Goal: Task Accomplishment & Management: Use online tool/utility

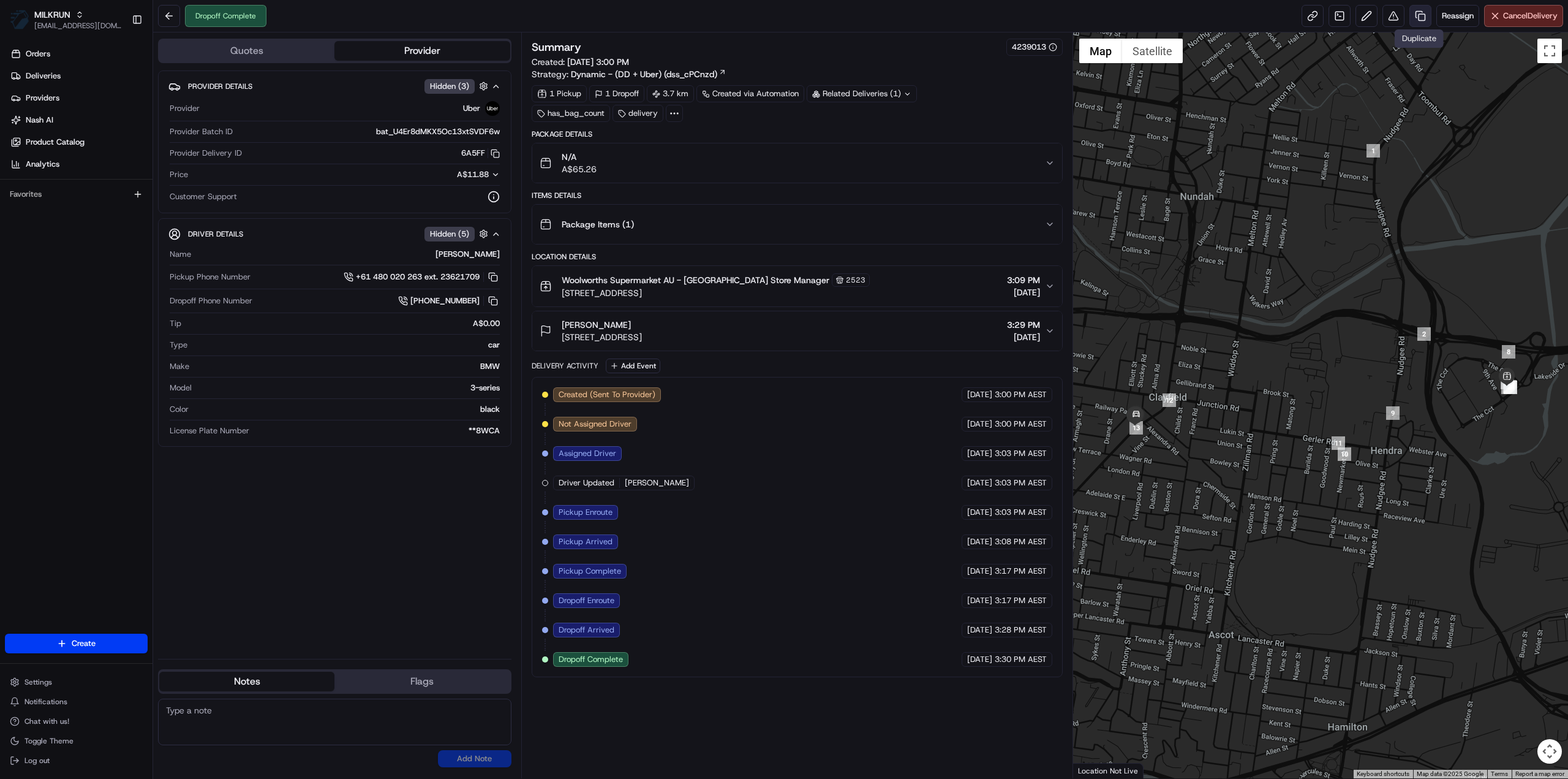
click at [1419, 18] on link at bounding box center [1420, 15] width 22 height 22
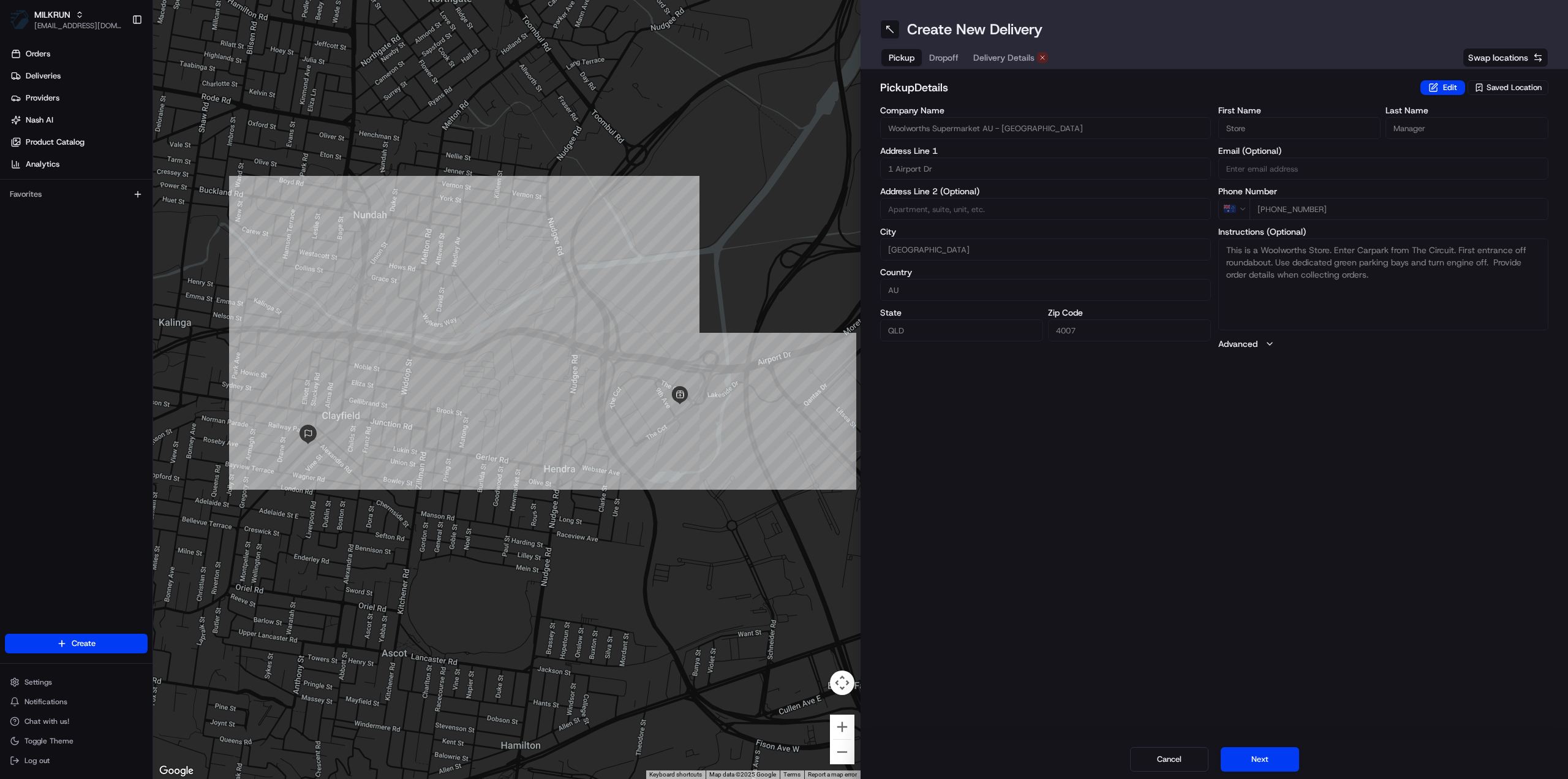
click at [1011, 56] on span "Delivery Details" at bounding box center [1003, 56] width 61 height 12
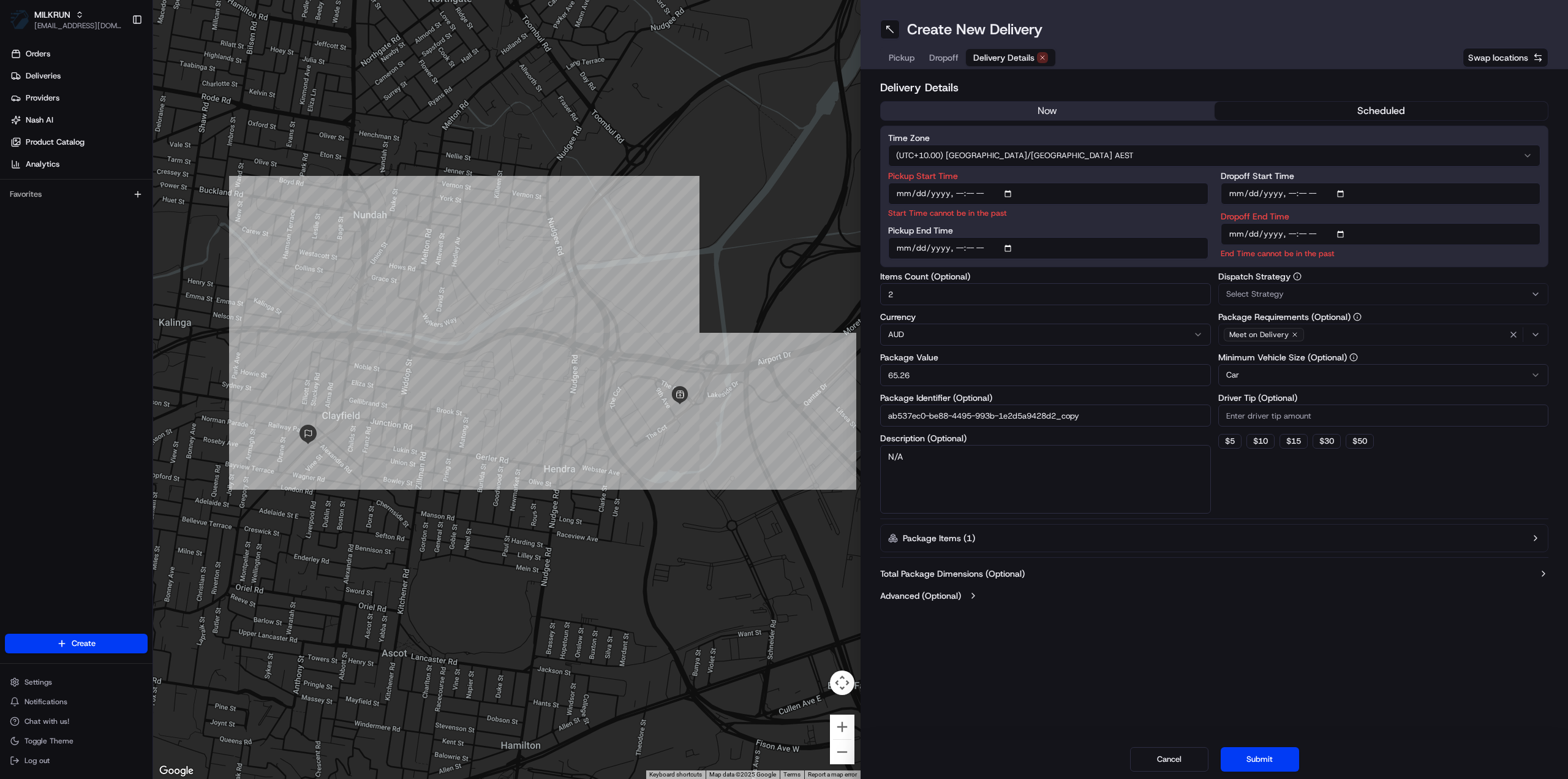
click at [1026, 106] on button "now" at bounding box center [1047, 111] width 334 height 18
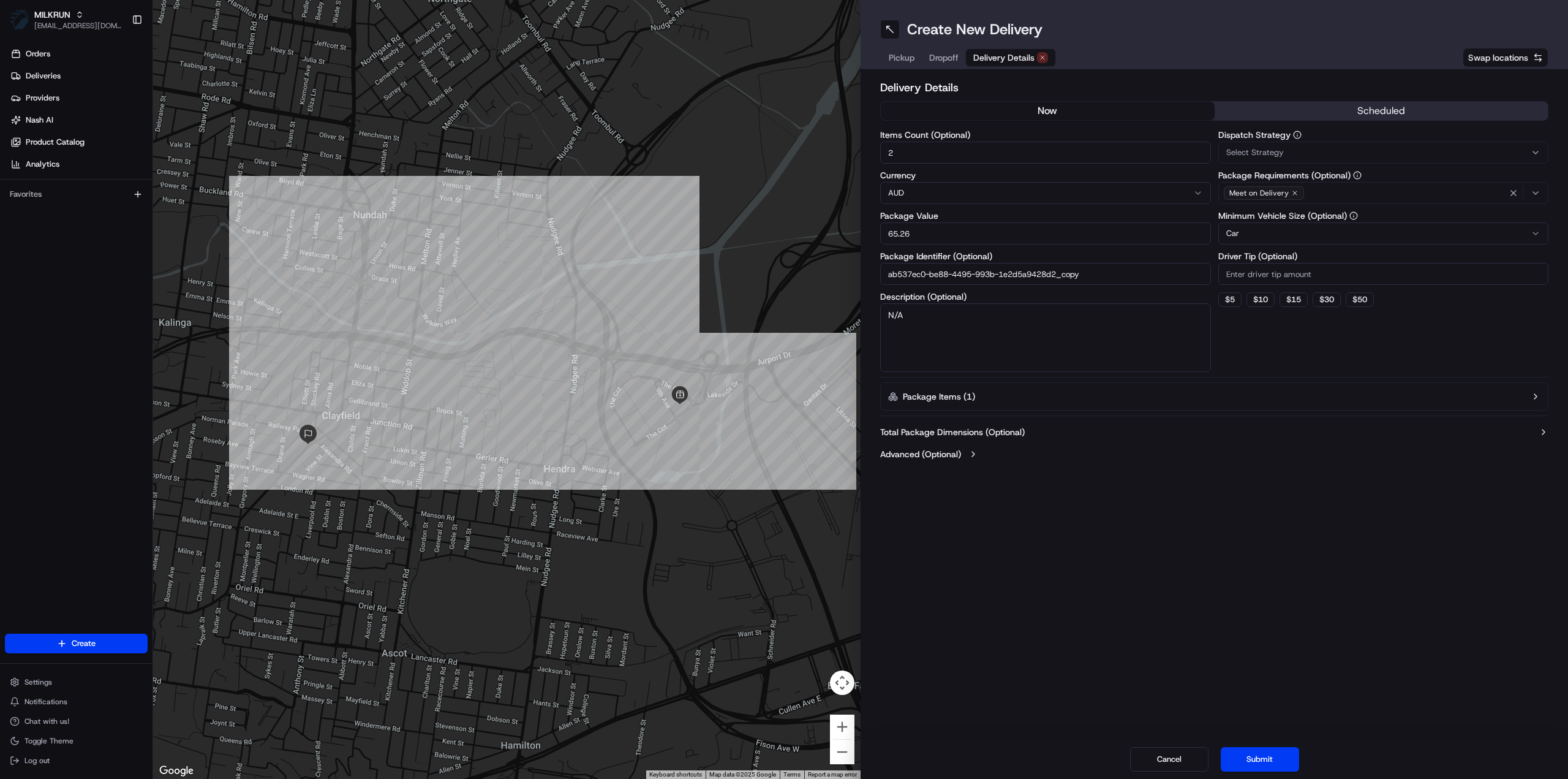
click at [1109, 281] on input "ab537ec0-be88-4495-993b-1e2d5a9428d2_copy" at bounding box center [1044, 274] width 331 height 22
type input "ab537ec0-be88-4495-993b-1e2d5a9428d2_2"
click at [1272, 754] on button "Submit" at bounding box center [1259, 759] width 78 height 25
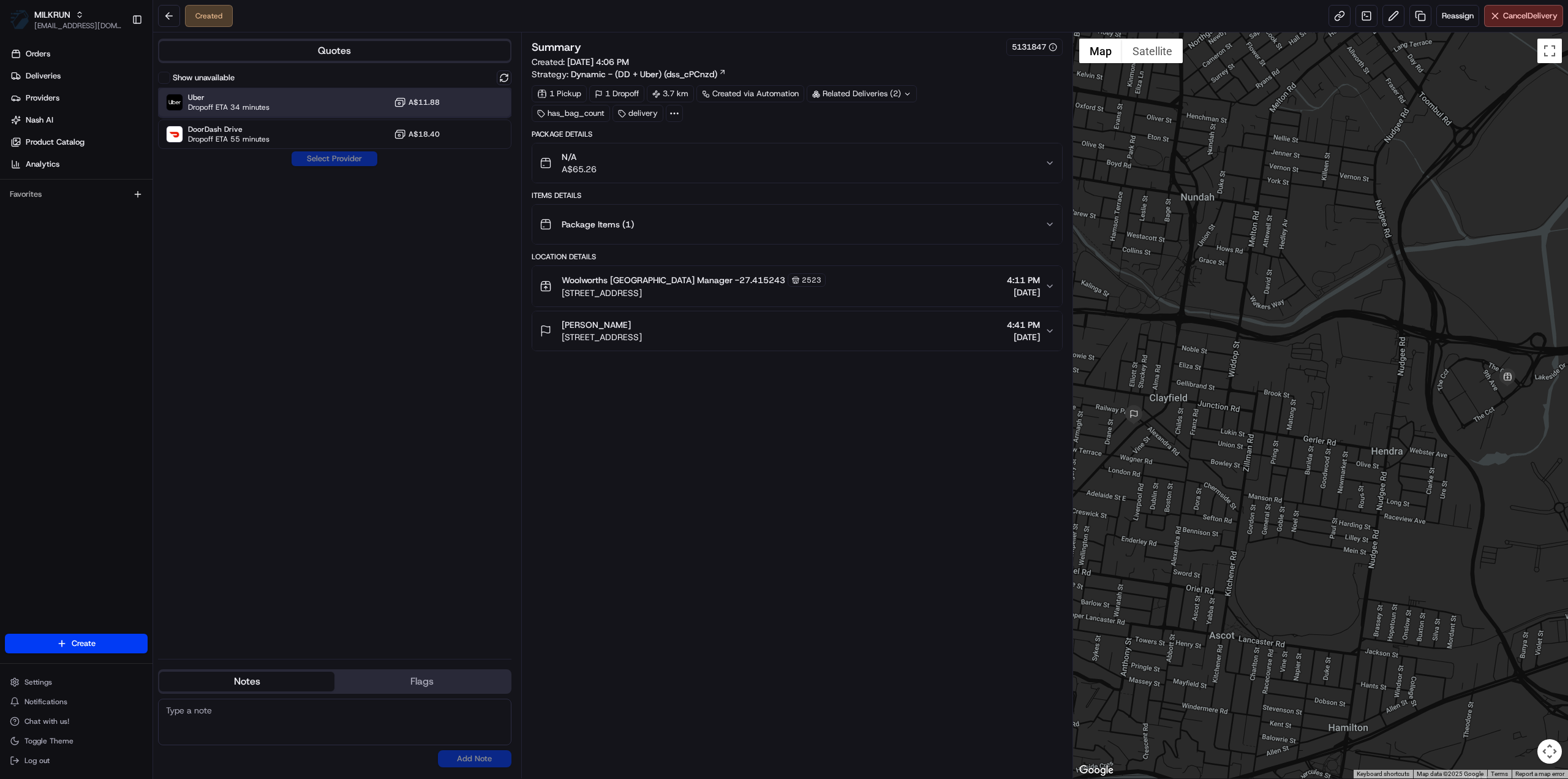
click at [326, 97] on div "Uber Dropoff ETA 34 minutes A$11.88" at bounding box center [335, 102] width 353 height 29
click at [324, 159] on button "Assign Provider" at bounding box center [333, 159] width 87 height 15
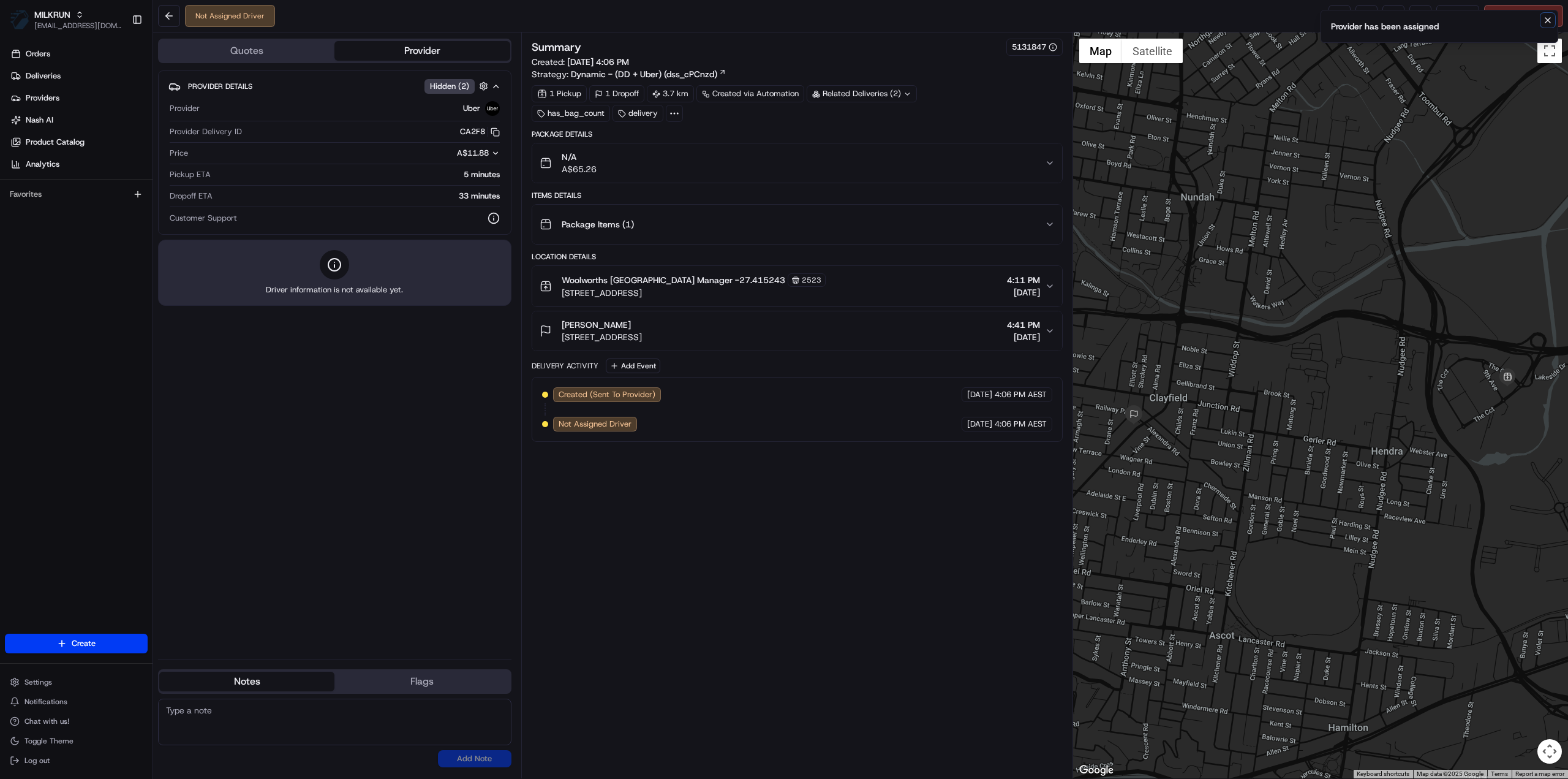
click at [1544, 20] on icon "Notifications (F8)" at bounding box center [1547, 20] width 10 height 10
click at [1334, 20] on link at bounding box center [1339, 15] width 22 height 22
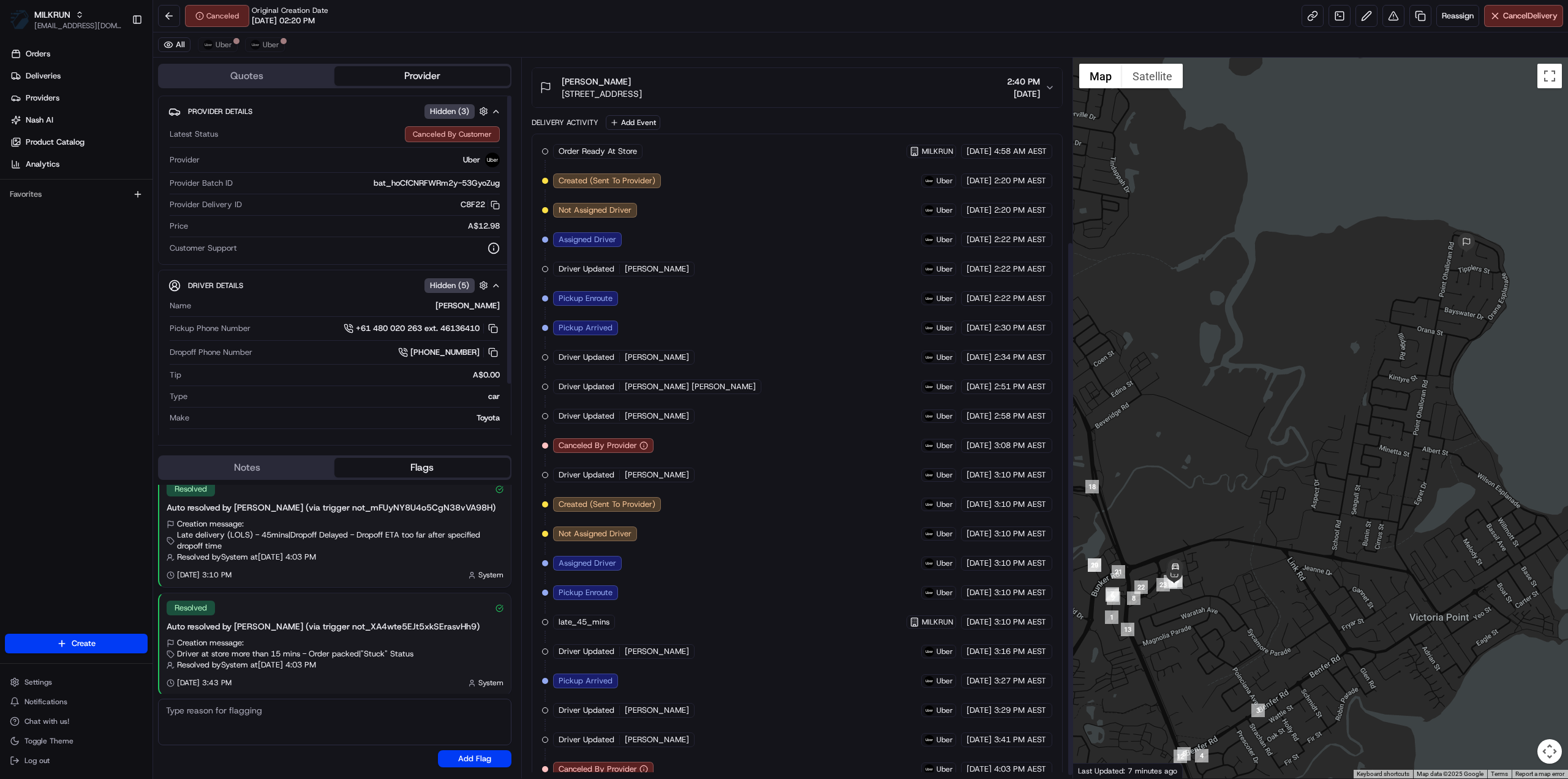
scroll to position [251, 0]
click at [266, 40] on span "Uber" at bounding box center [271, 45] width 16 height 10
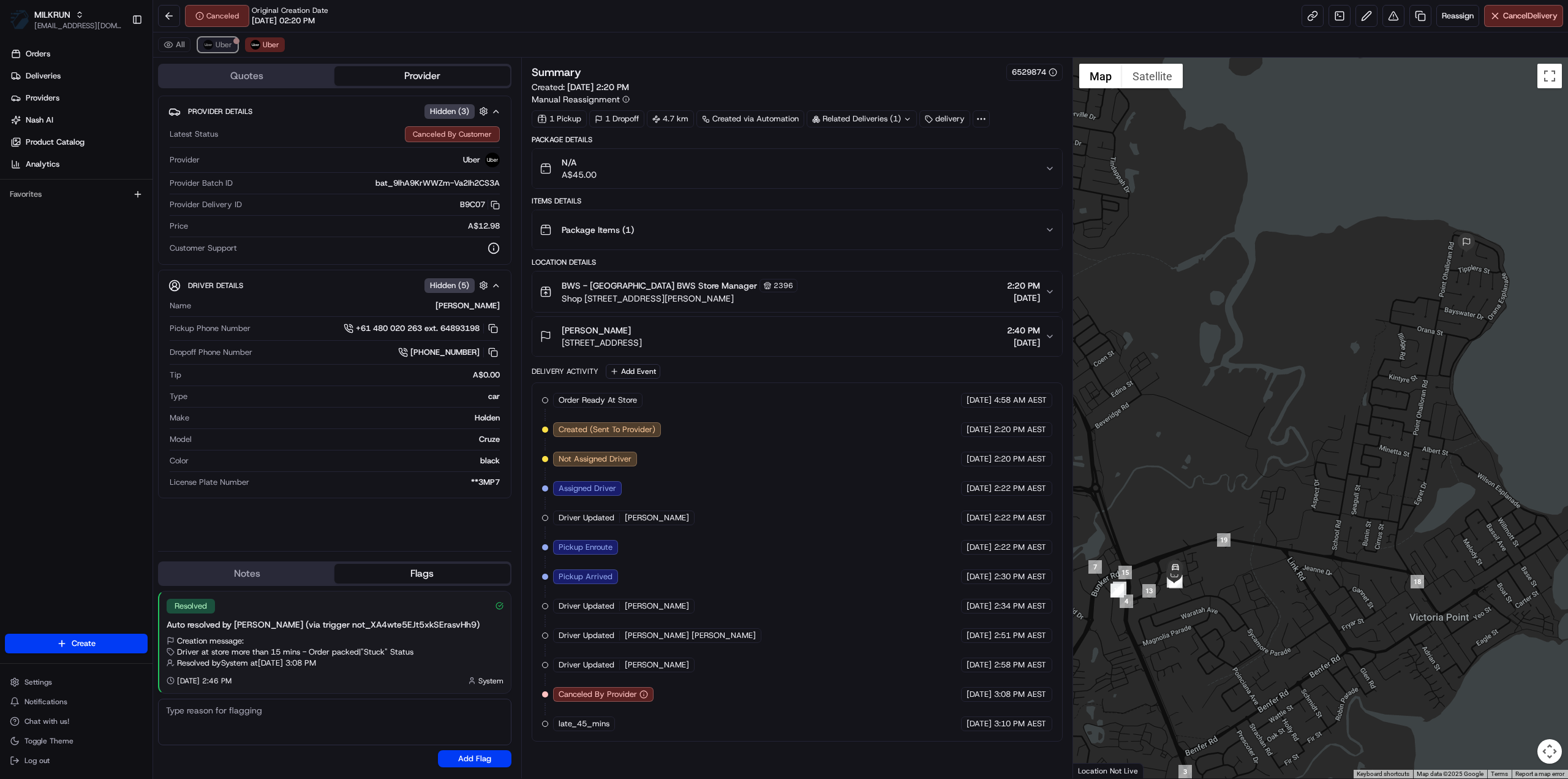
click at [228, 40] on span "Uber" at bounding box center [224, 45] width 16 height 10
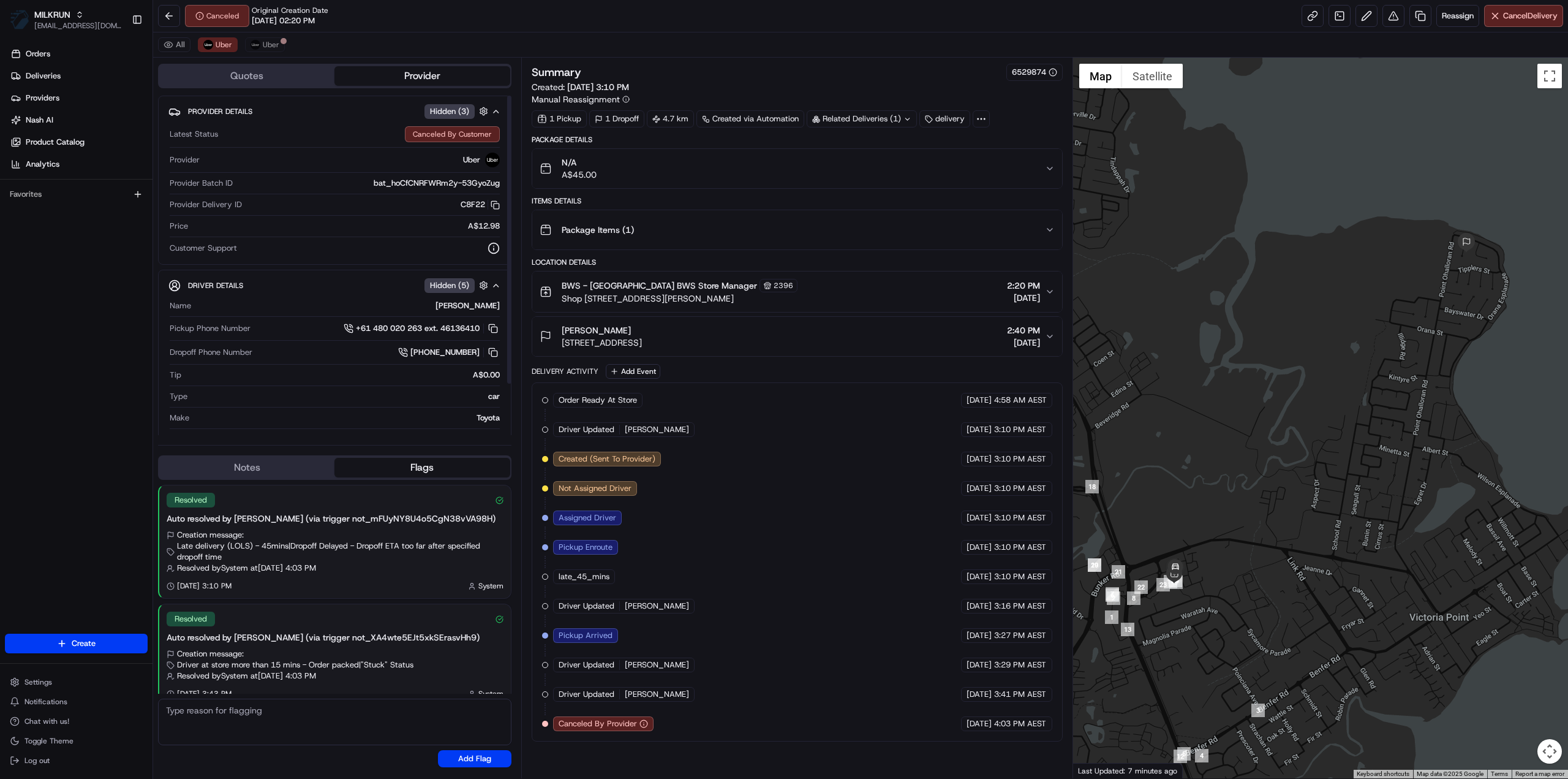
drag, startPoint x: 269, startPoint y: 33, endPoint x: 274, endPoint y: 40, distance: 8.6
click at [269, 34] on div "All Uber Uber" at bounding box center [860, 46] width 1414 height 26
click at [274, 43] on span "Uber" at bounding box center [271, 45] width 16 height 10
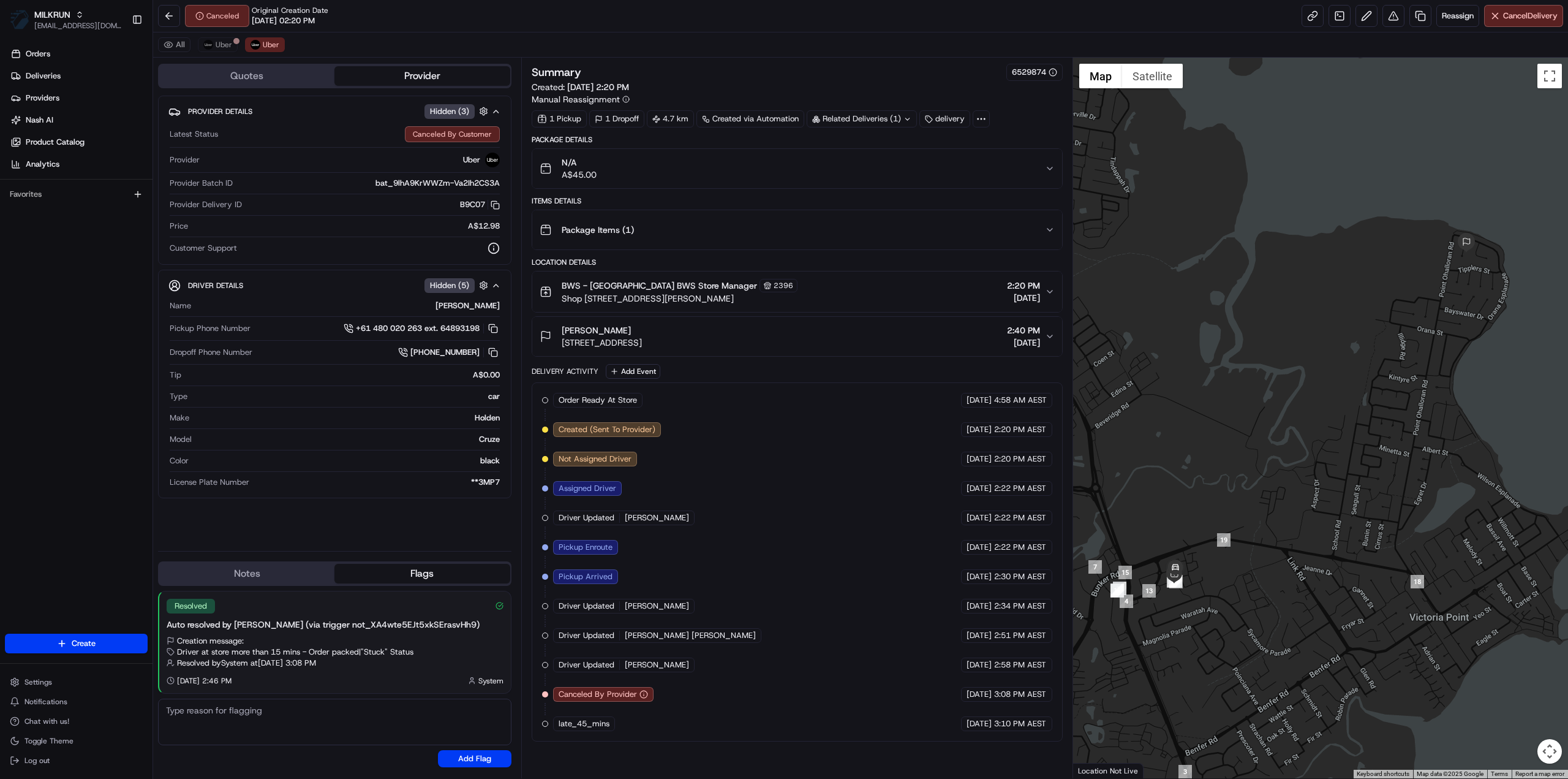
click at [199, 33] on div "All Uber Uber" at bounding box center [860, 46] width 1414 height 26
click at [229, 46] on span "Uber" at bounding box center [224, 45] width 16 height 10
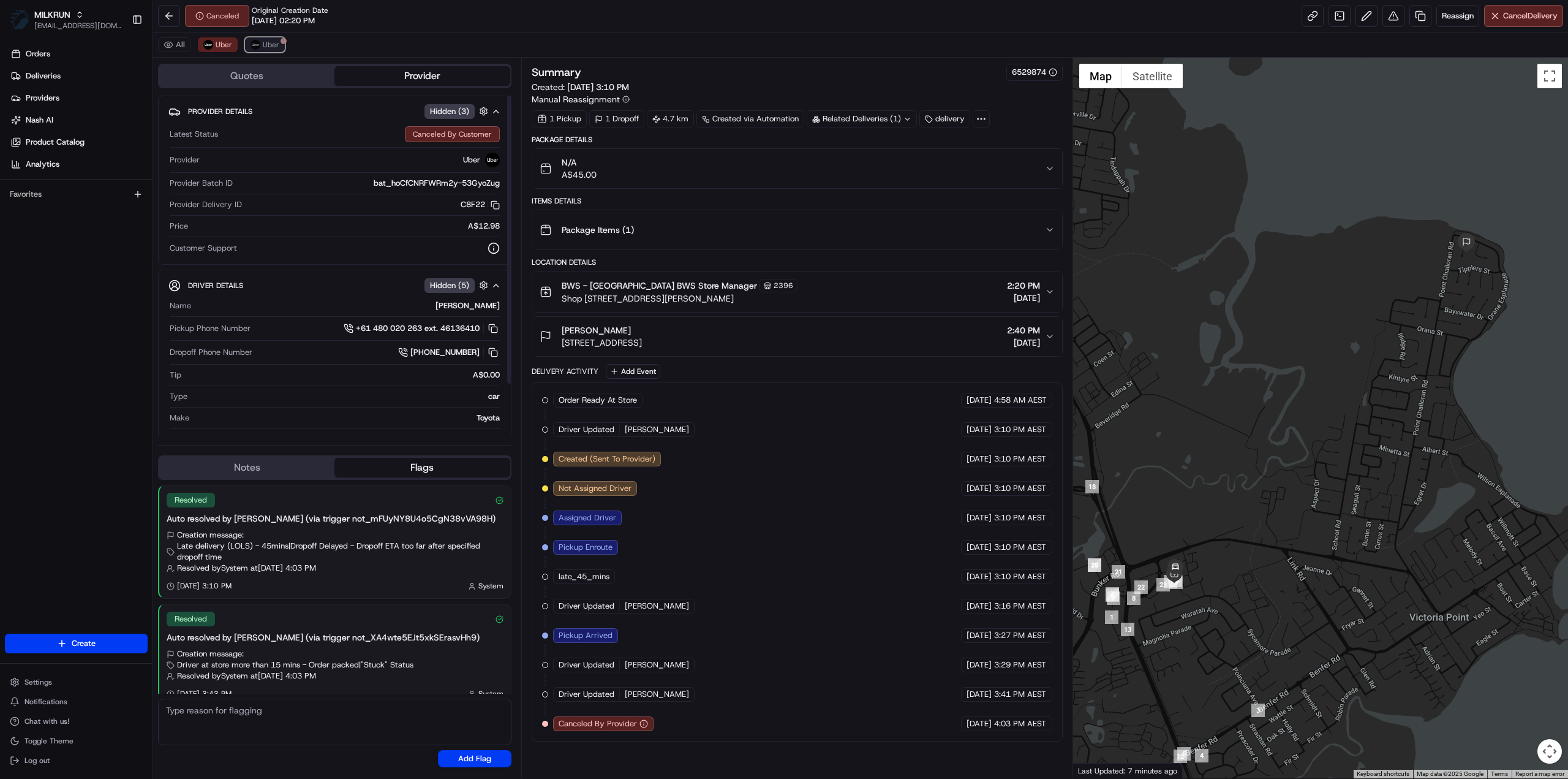
click at [272, 42] on span "Uber" at bounding box center [271, 45] width 16 height 10
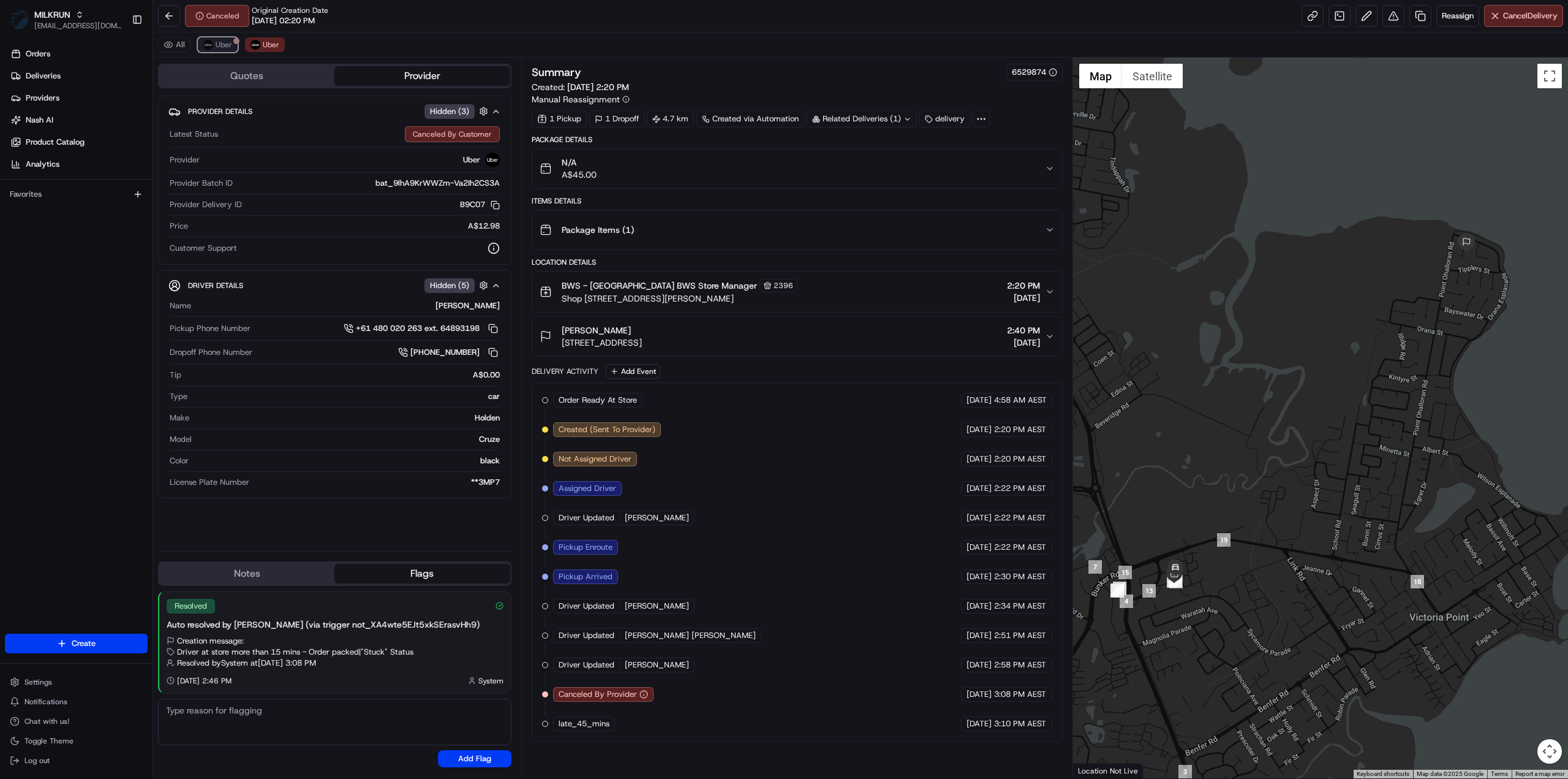
click at [224, 47] on span "Uber" at bounding box center [224, 45] width 16 height 10
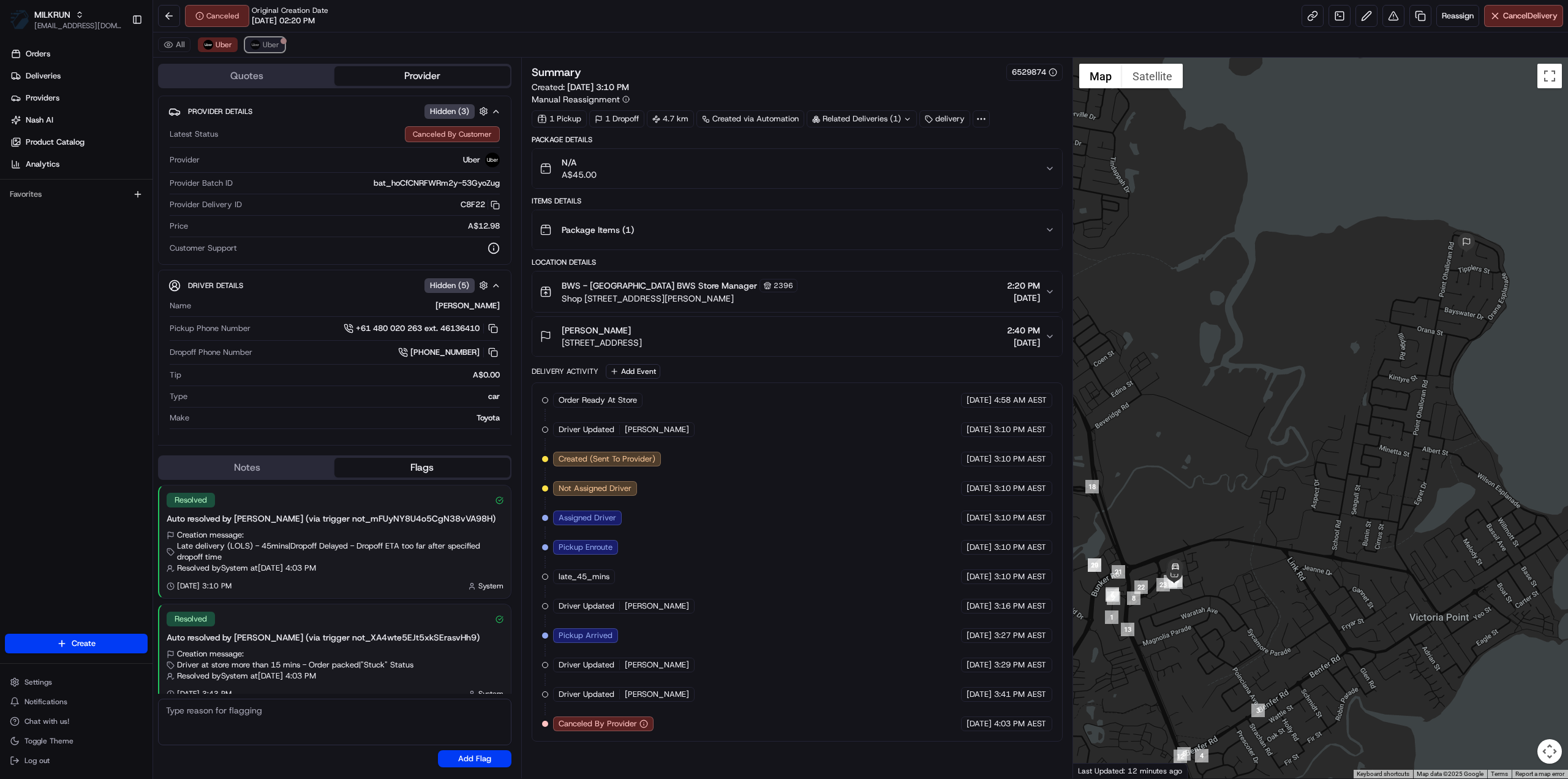
click at [278, 49] on button "Uber" at bounding box center [265, 45] width 40 height 15
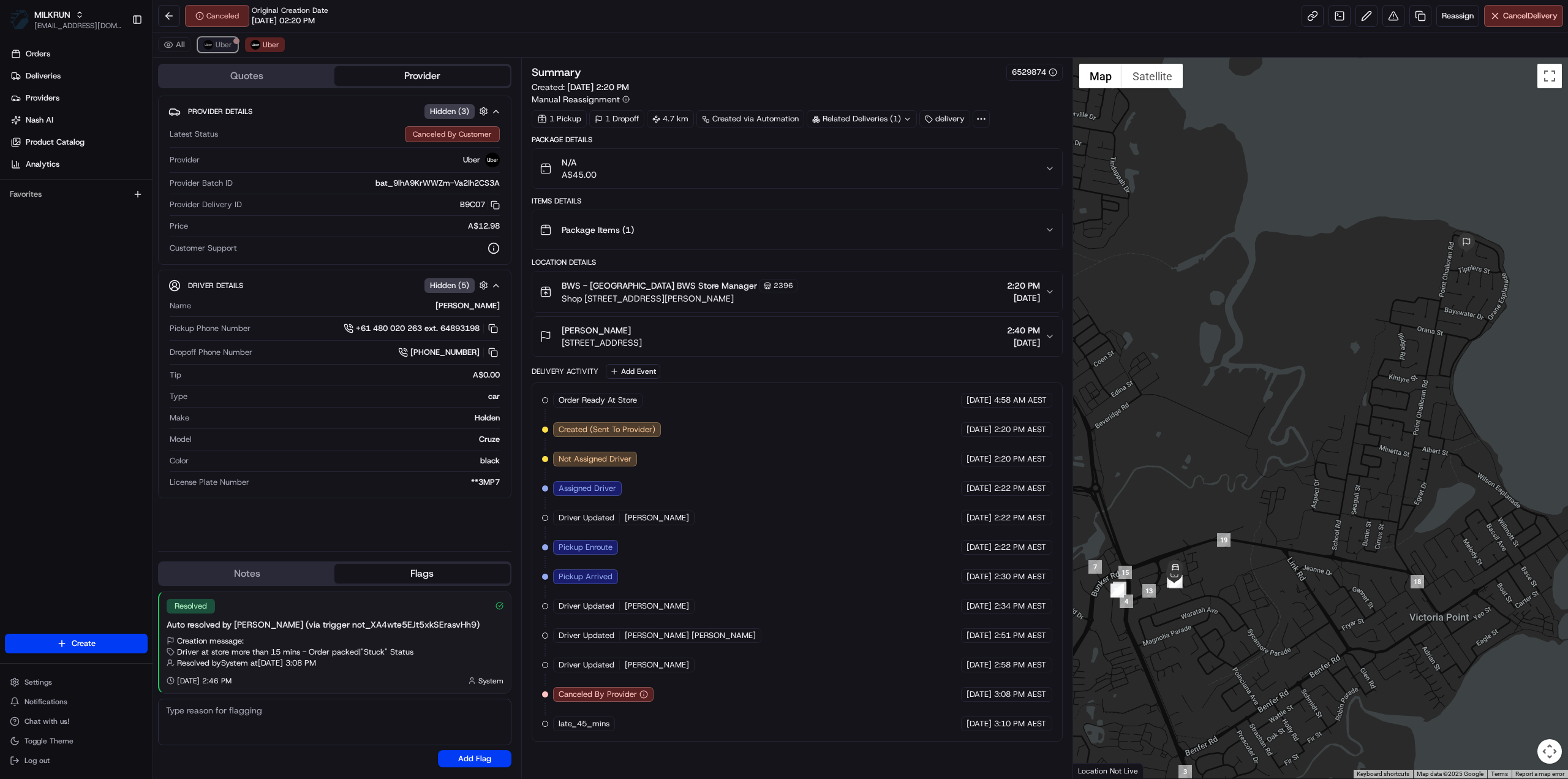
click at [231, 49] on button "Uber" at bounding box center [218, 45] width 40 height 15
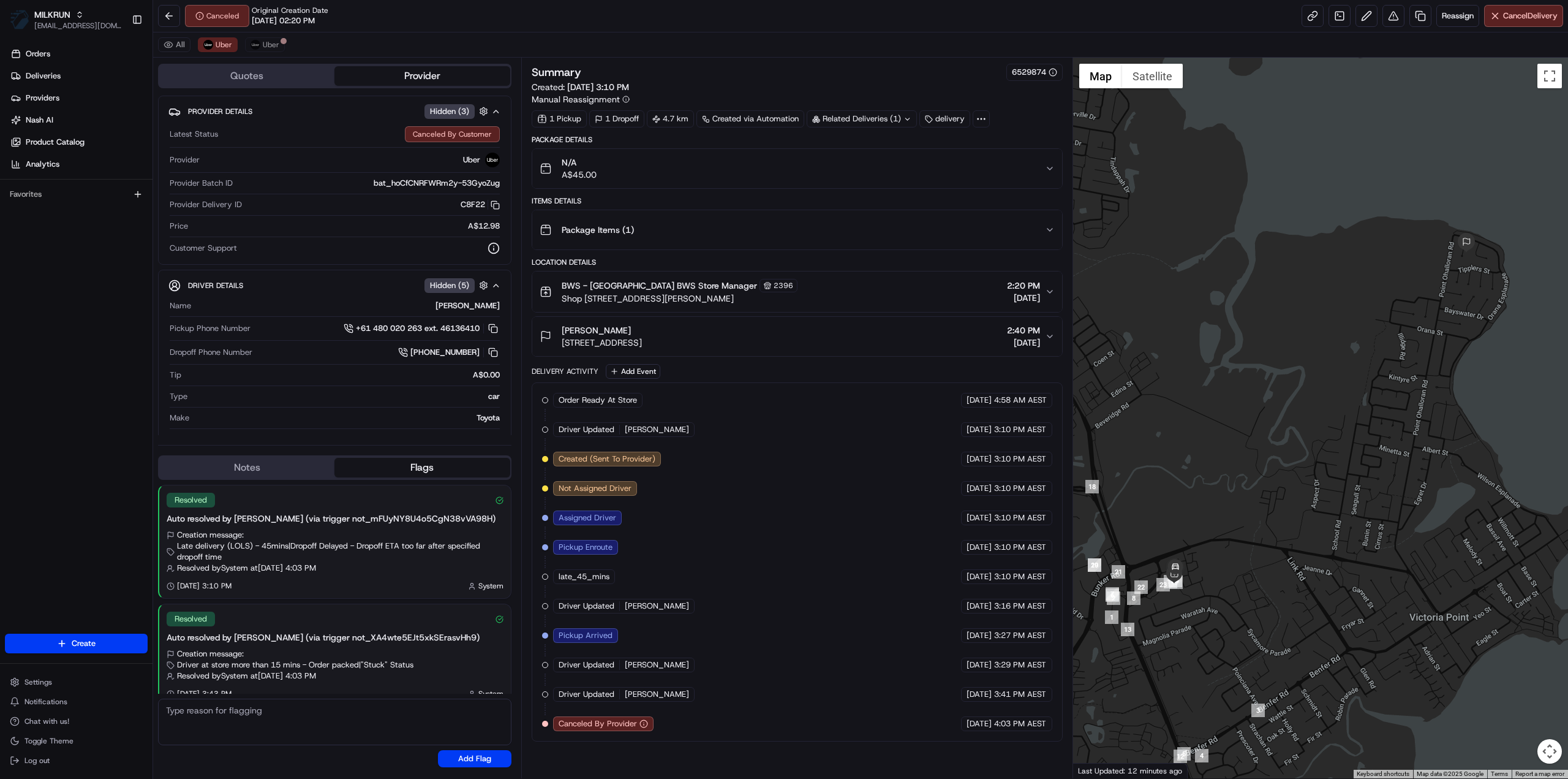
drag, startPoint x: 262, startPoint y: 52, endPoint x: 244, endPoint y: 52, distance: 18.0
click at [256, 52] on div "All Uber Uber" at bounding box center [860, 46] width 1414 height 26
click at [232, 52] on div "All Uber Uber" at bounding box center [860, 46] width 1414 height 26
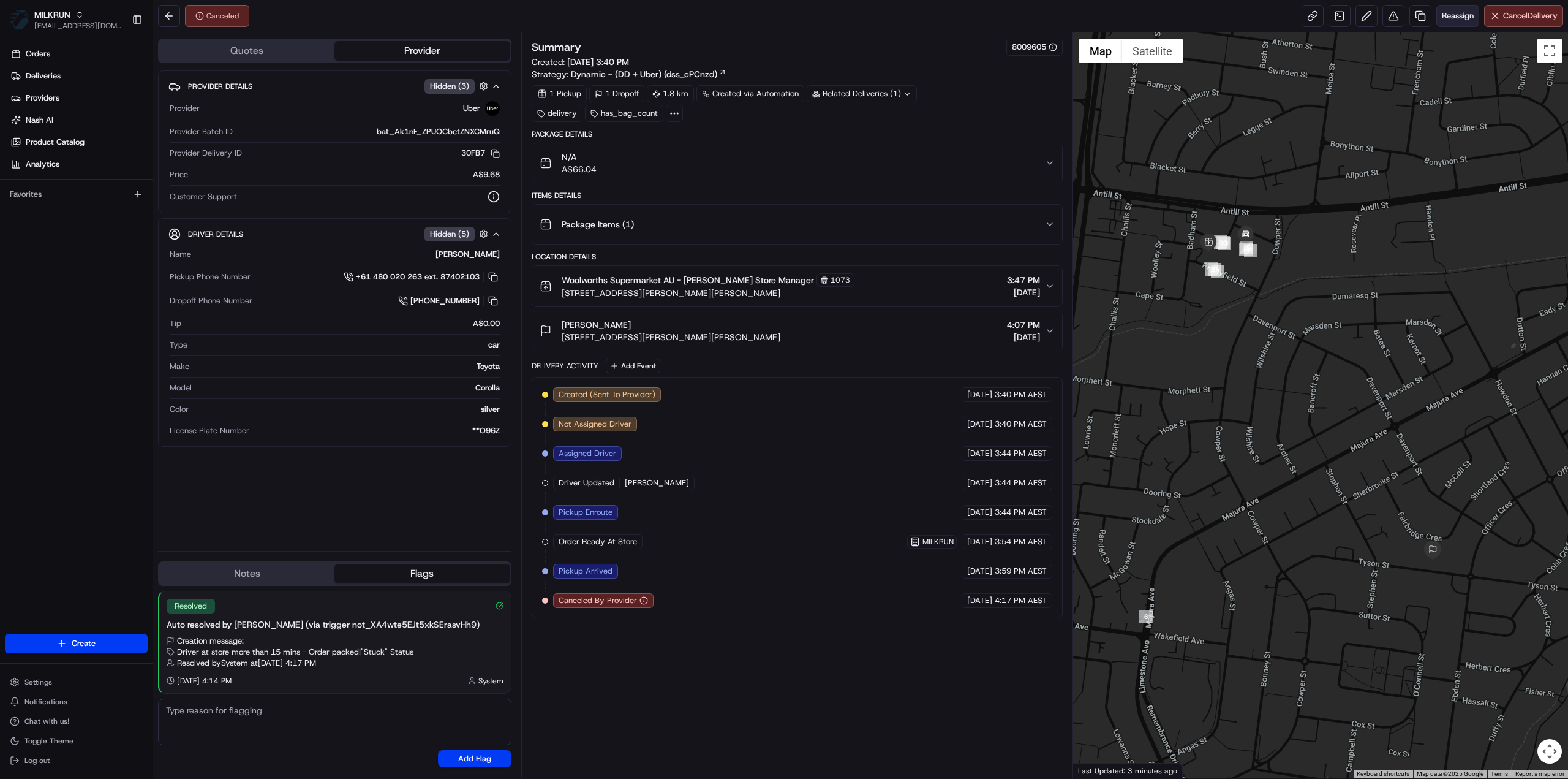
click at [1455, 13] on span "Reassign" at bounding box center [1457, 15] width 32 height 11
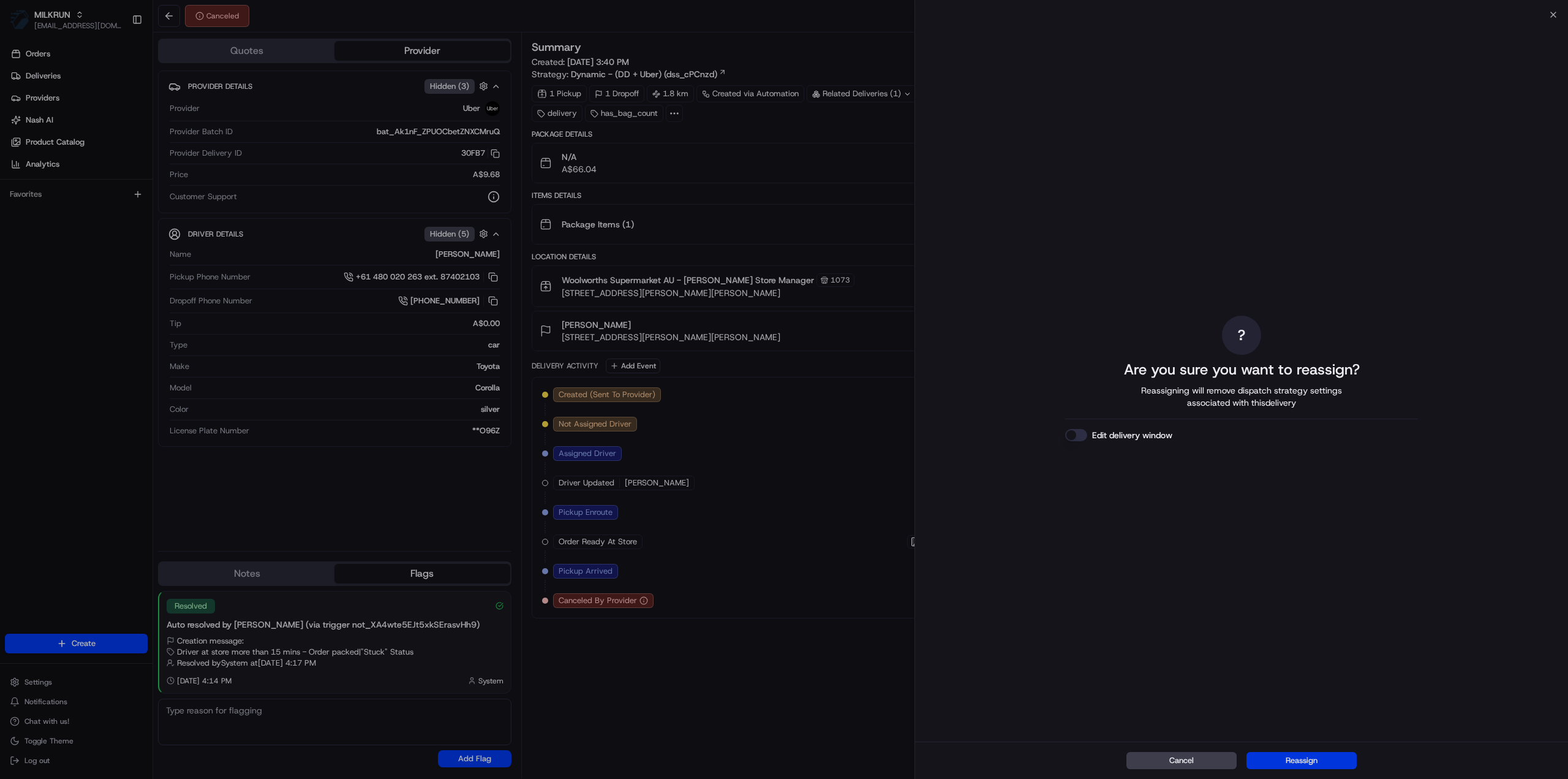
click at [1320, 762] on button "Reassign" at bounding box center [1301, 760] width 110 height 17
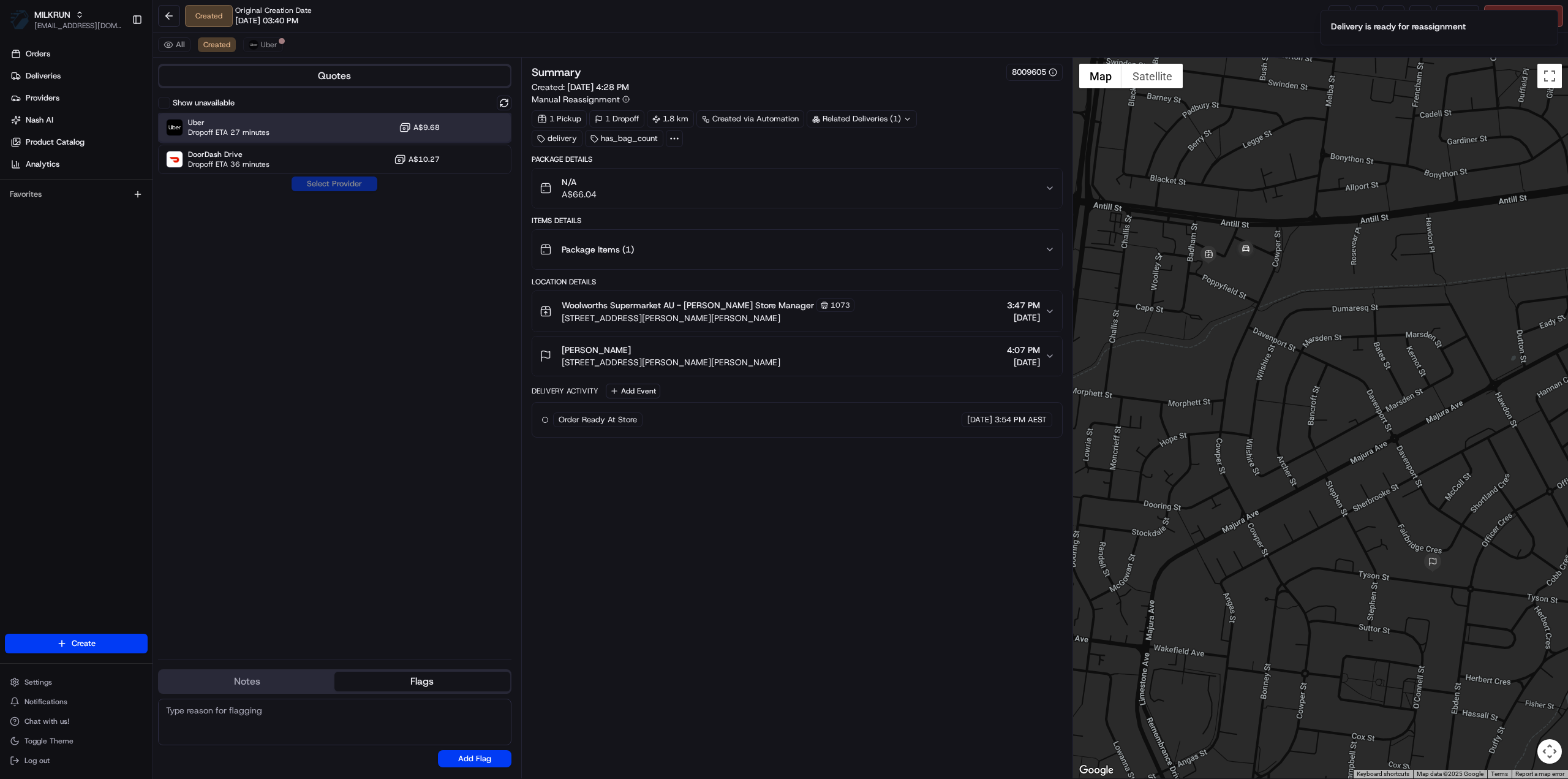
click at [292, 130] on div "Uber Dropoff ETA 27 minutes A$9.68" at bounding box center [335, 128] width 353 height 29
click at [360, 184] on button "Assign Provider" at bounding box center [333, 184] width 87 height 15
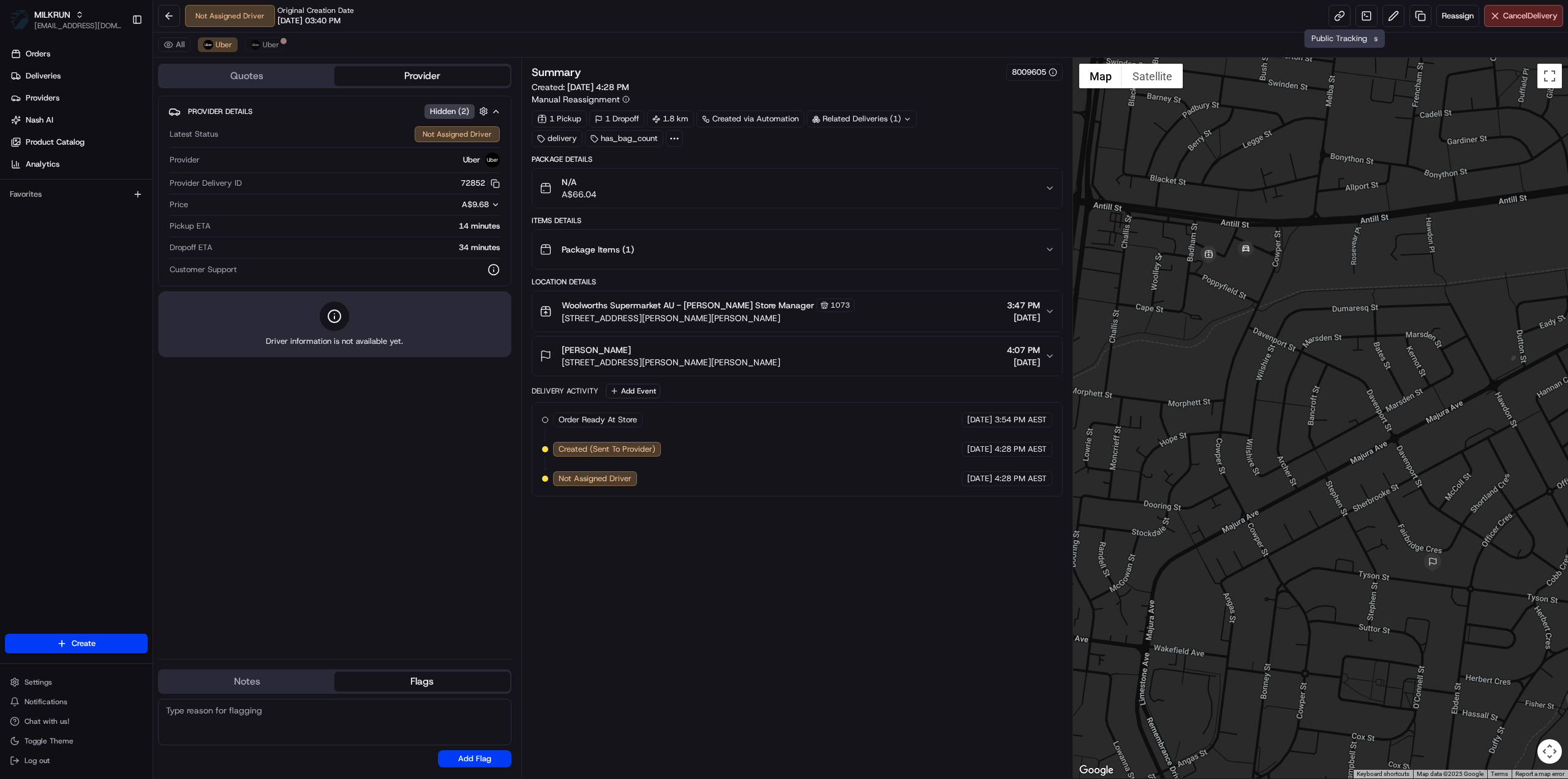
click at [1324, 18] on div "Not Assigned Driver Original Creation Date 08/23/2025 03:40 PM Reassign Cancel …" at bounding box center [860, 16] width 1414 height 33
click at [1332, 19] on link at bounding box center [1339, 15] width 22 height 22
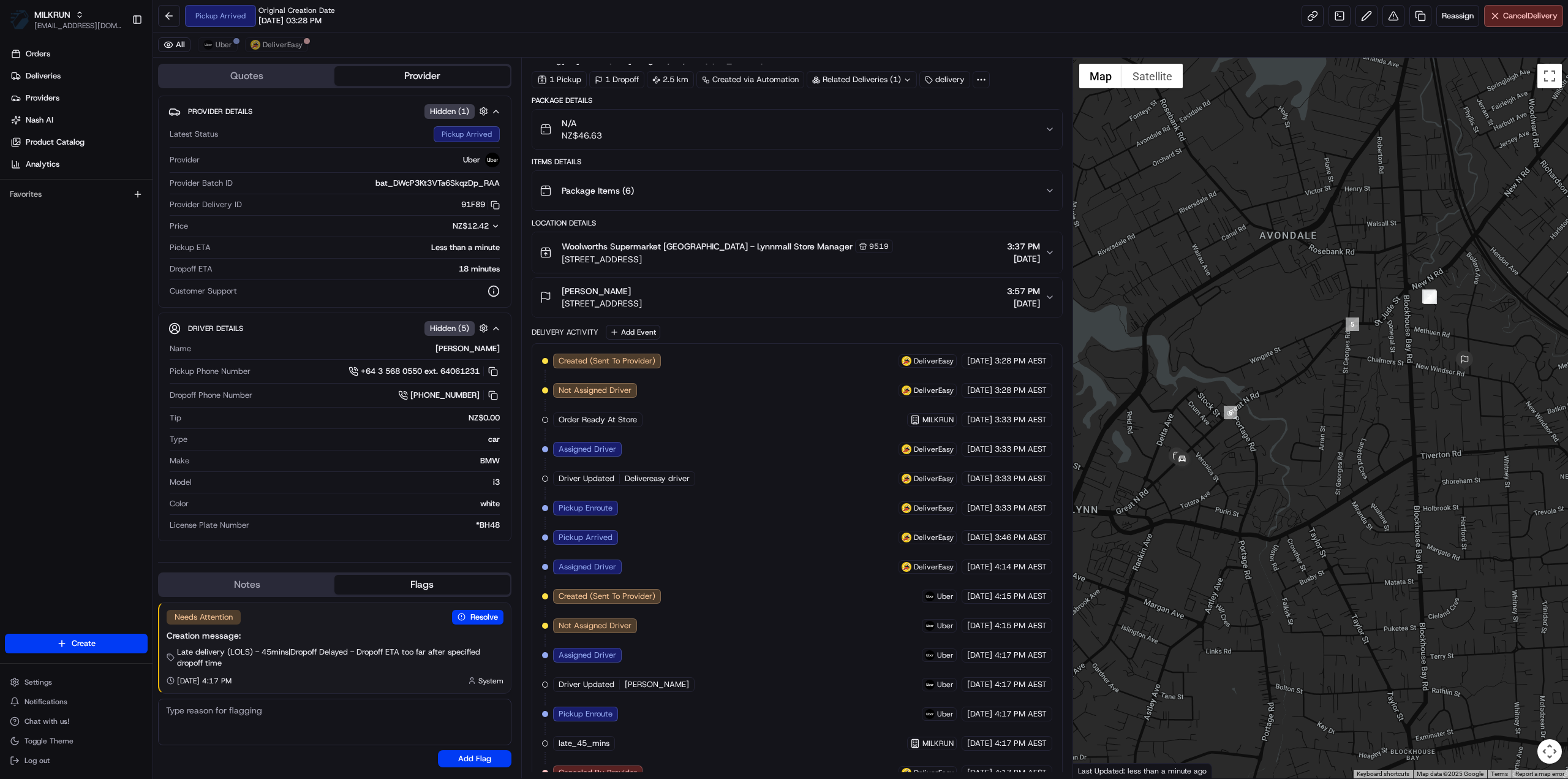
scroll to position [77, 0]
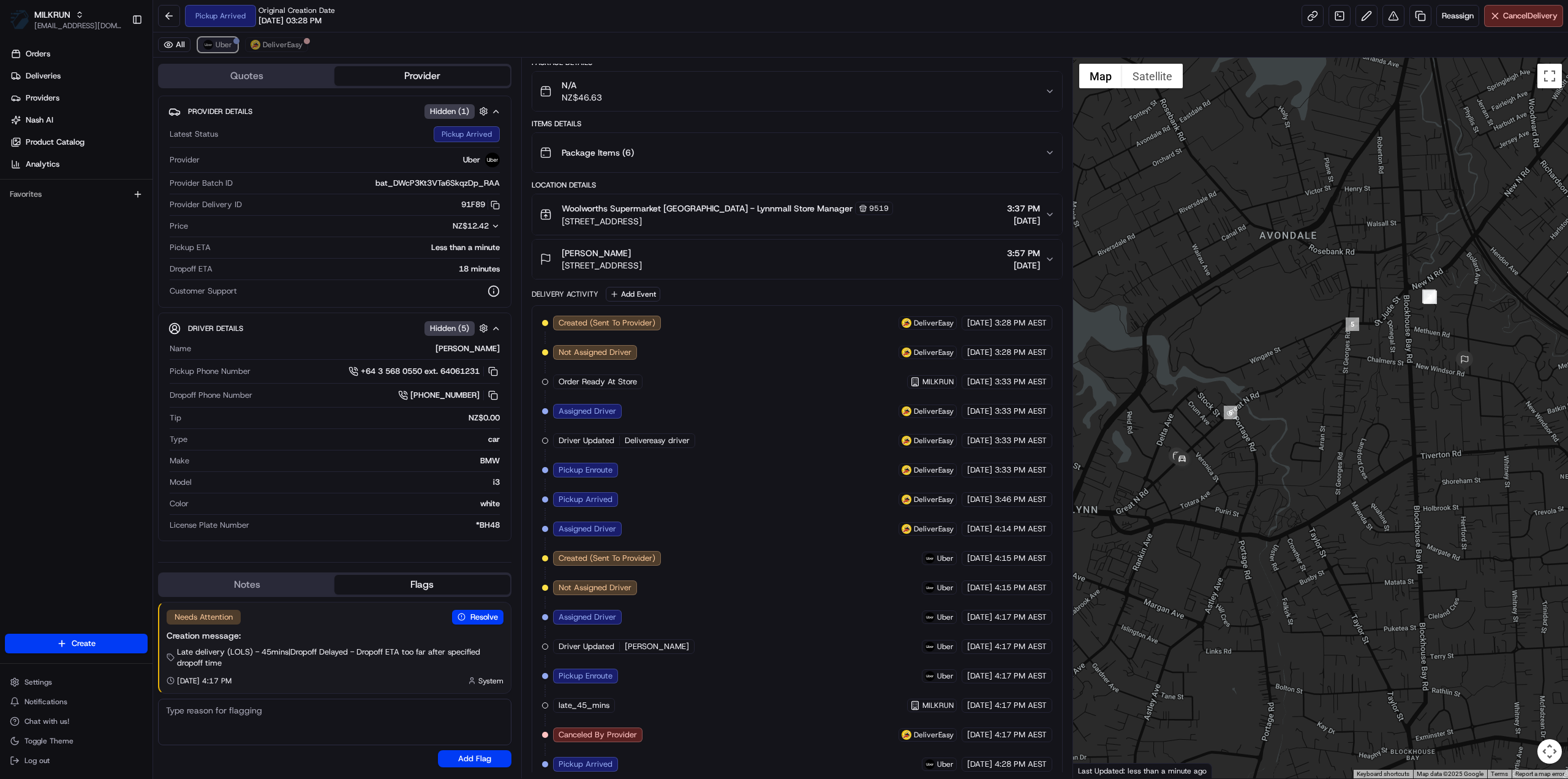
click at [229, 49] on button "Uber" at bounding box center [218, 45] width 40 height 15
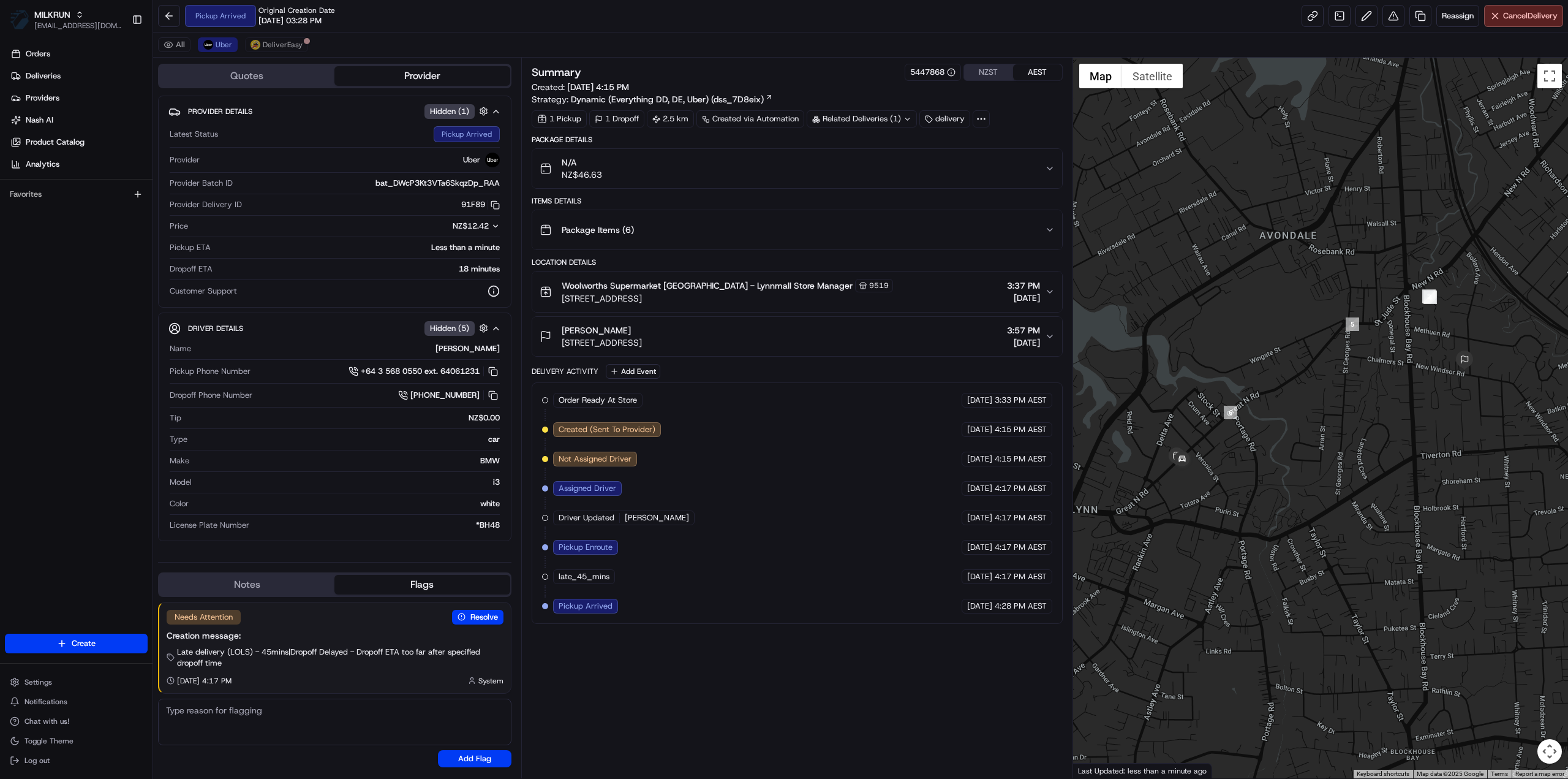
drag, startPoint x: 279, startPoint y: 32, endPoint x: 281, endPoint y: 38, distance: 6.3
click at [279, 33] on div "All Uber DeliverEasy" at bounding box center [860, 46] width 1414 height 26
click at [281, 40] on span "DeliverEasy" at bounding box center [283, 45] width 40 height 10
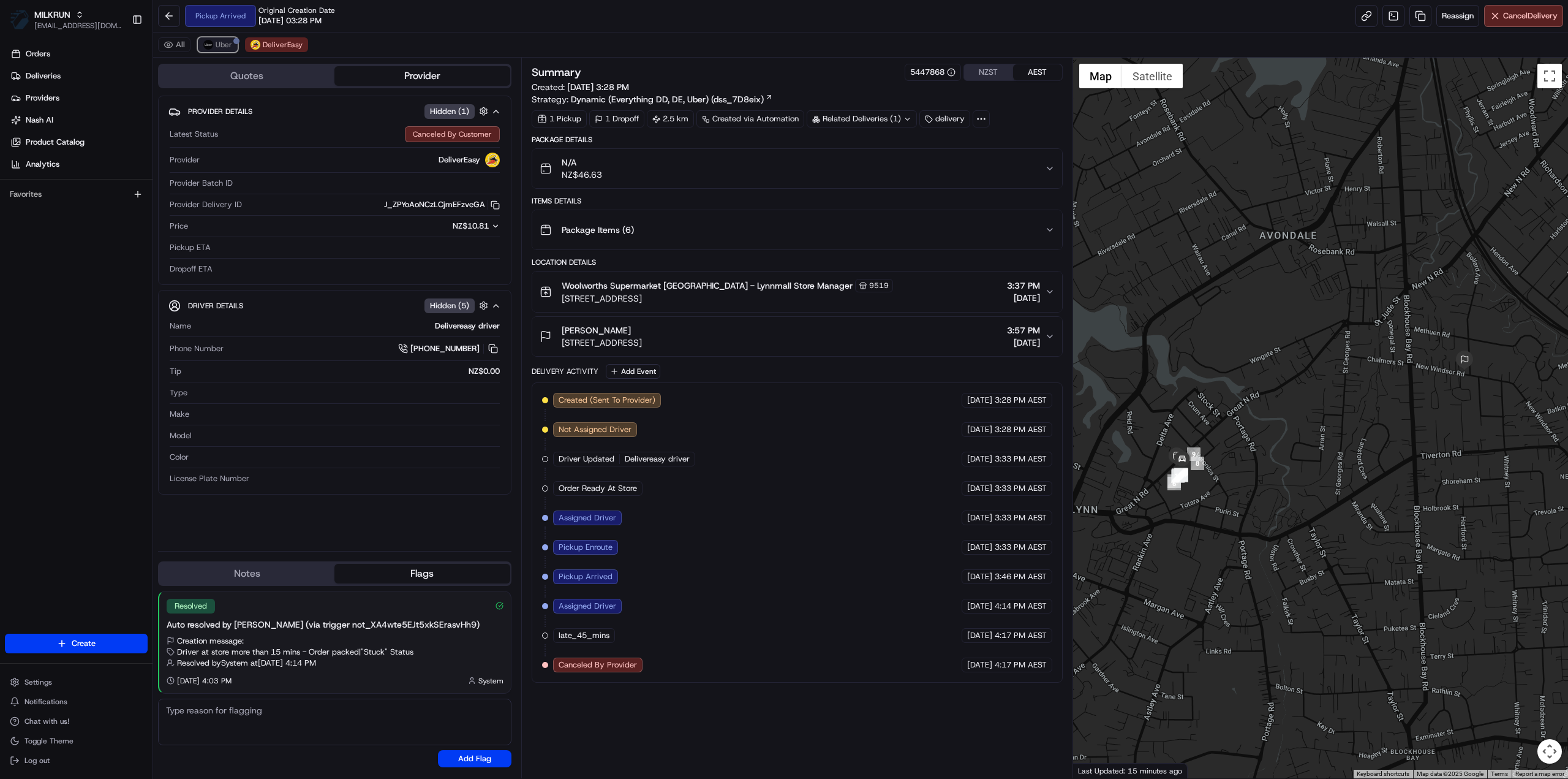
click at [225, 46] on span "Uber" at bounding box center [224, 45] width 16 height 10
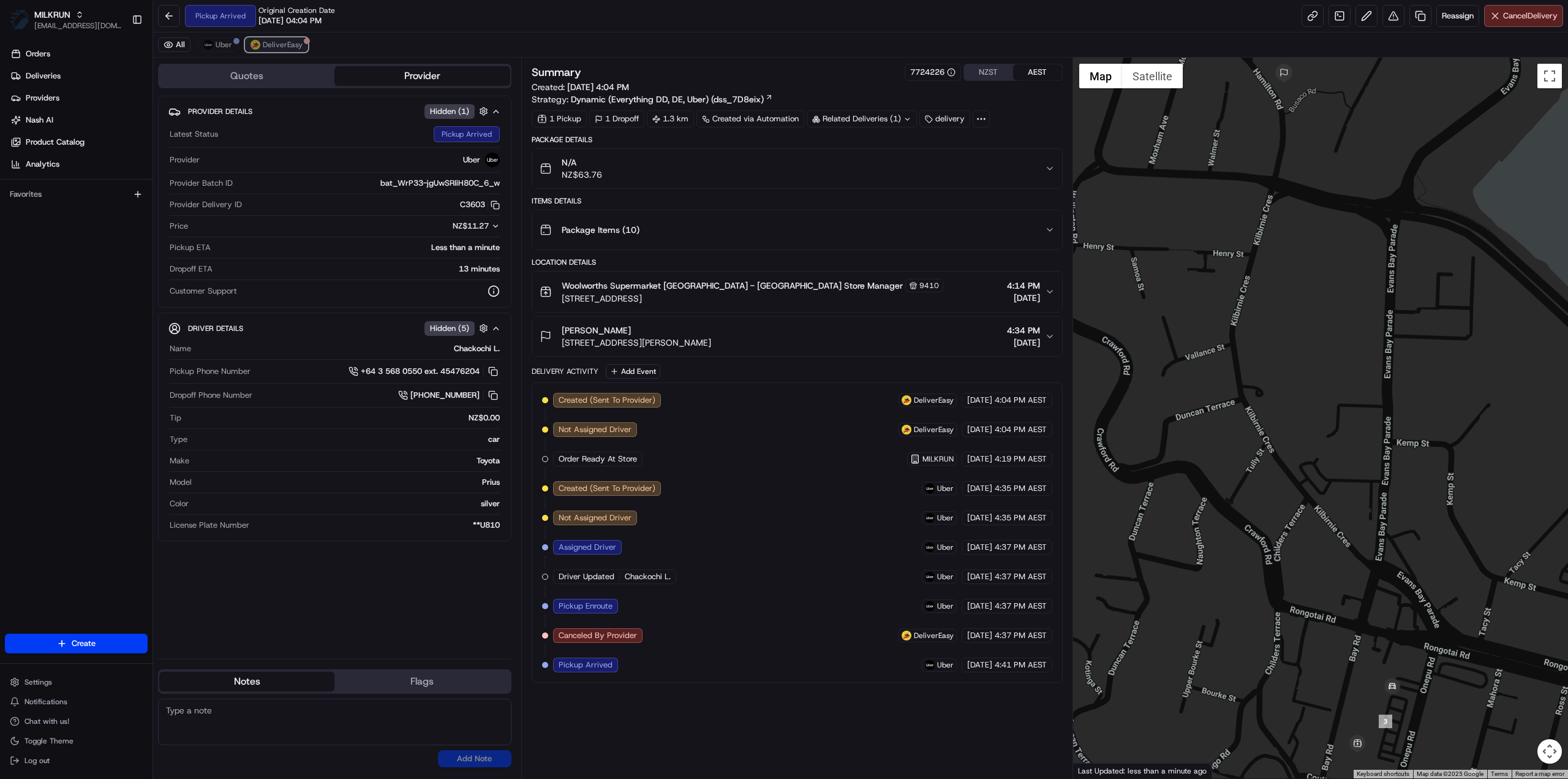
click at [282, 44] on span "DeliverEasy" at bounding box center [283, 45] width 40 height 10
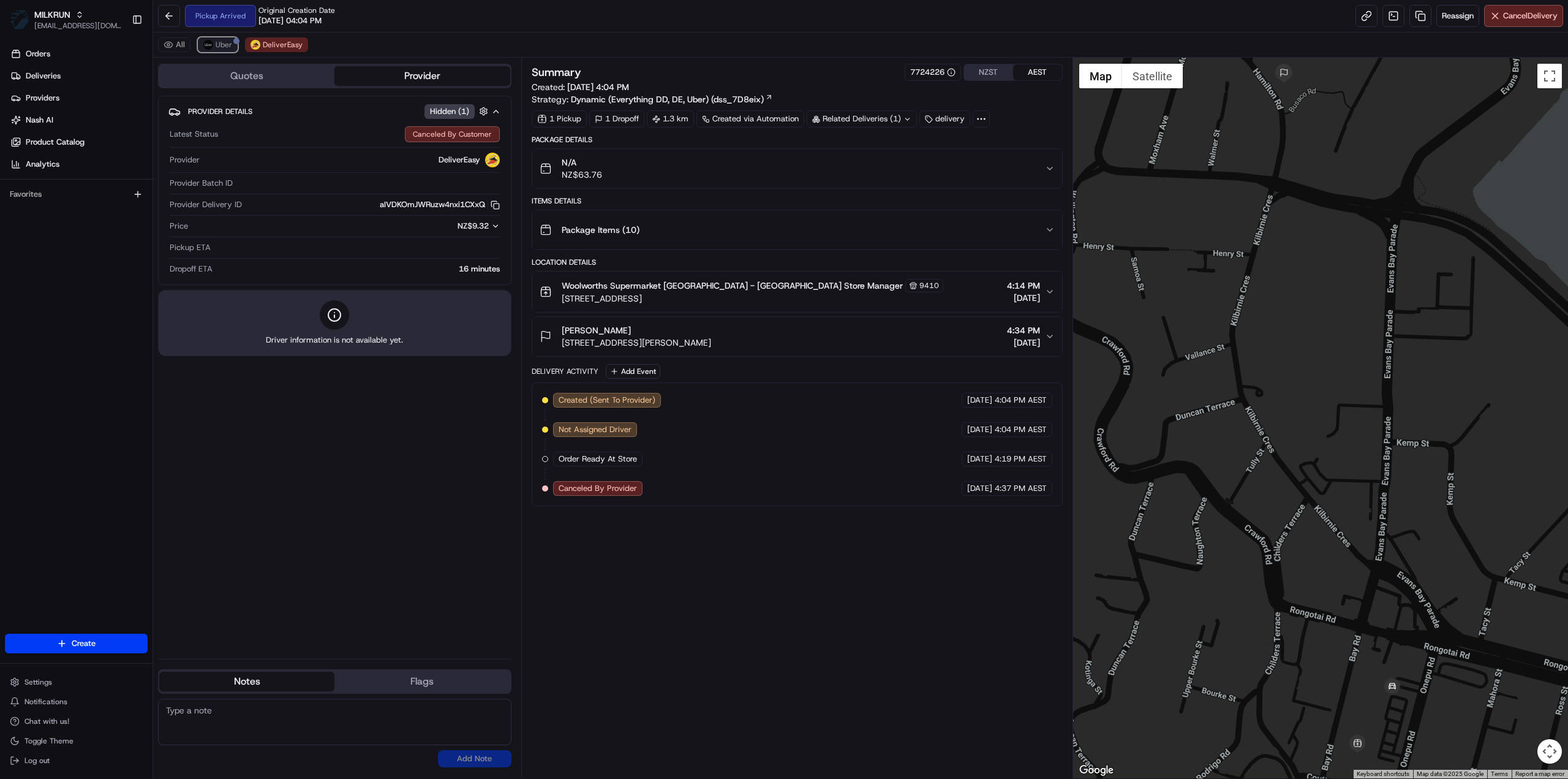
click at [199, 46] on button "Uber" at bounding box center [218, 45] width 40 height 15
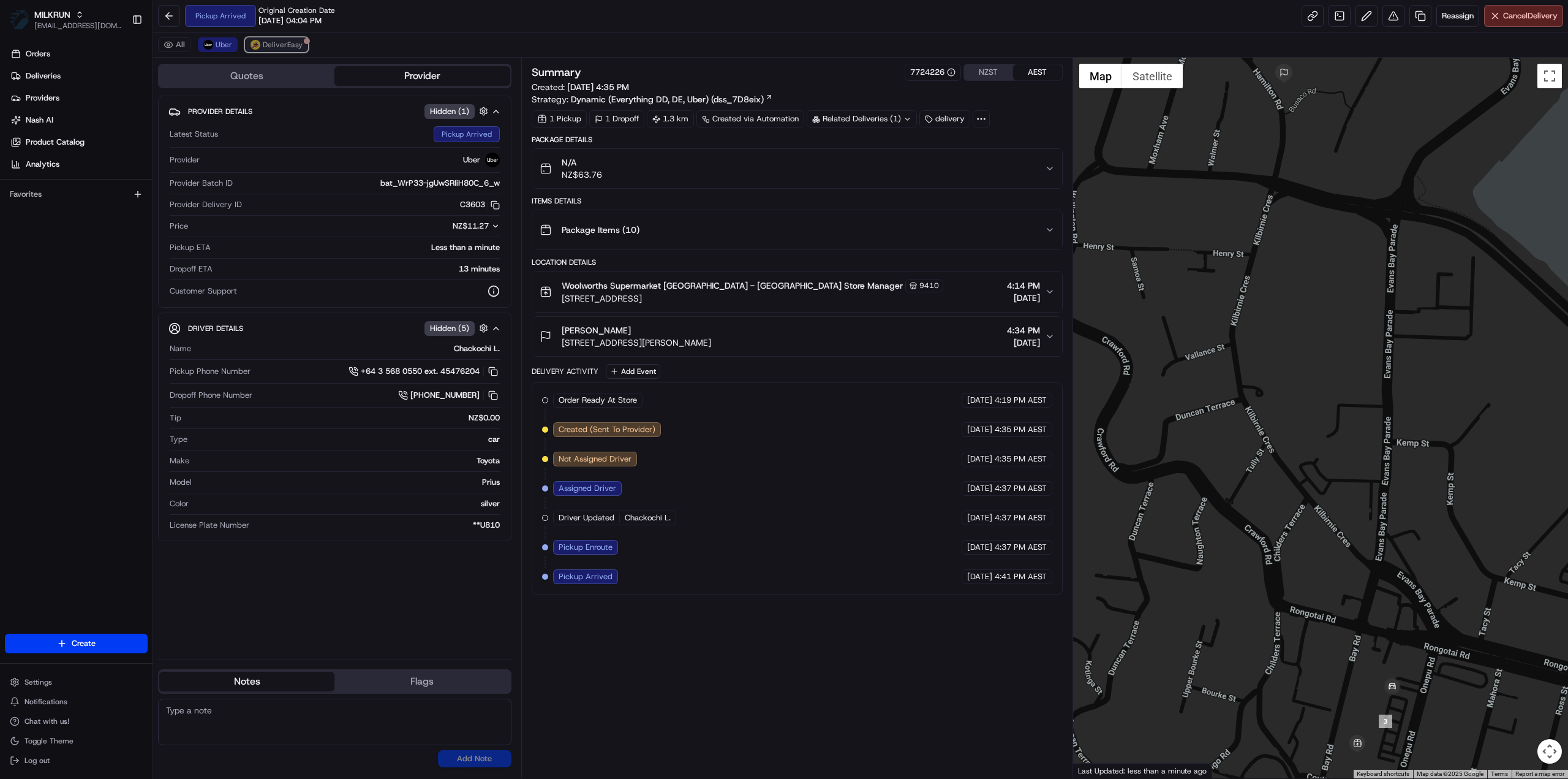
click at [298, 47] on span "DeliverEasy" at bounding box center [283, 45] width 40 height 10
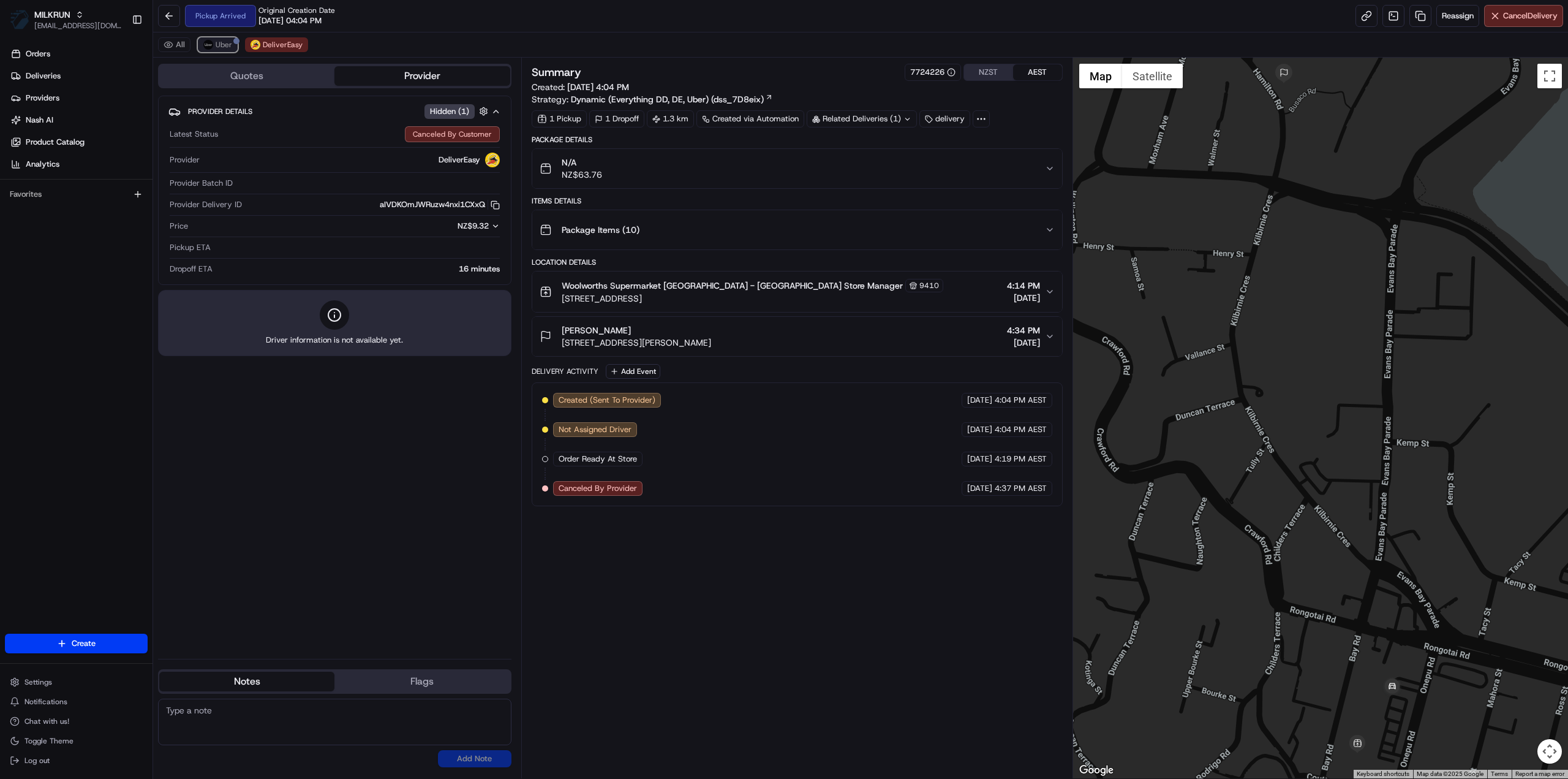
drag, startPoint x: 229, startPoint y: 49, endPoint x: 223, endPoint y: 43, distance: 8.5
click at [229, 49] on button "Uber" at bounding box center [218, 45] width 40 height 15
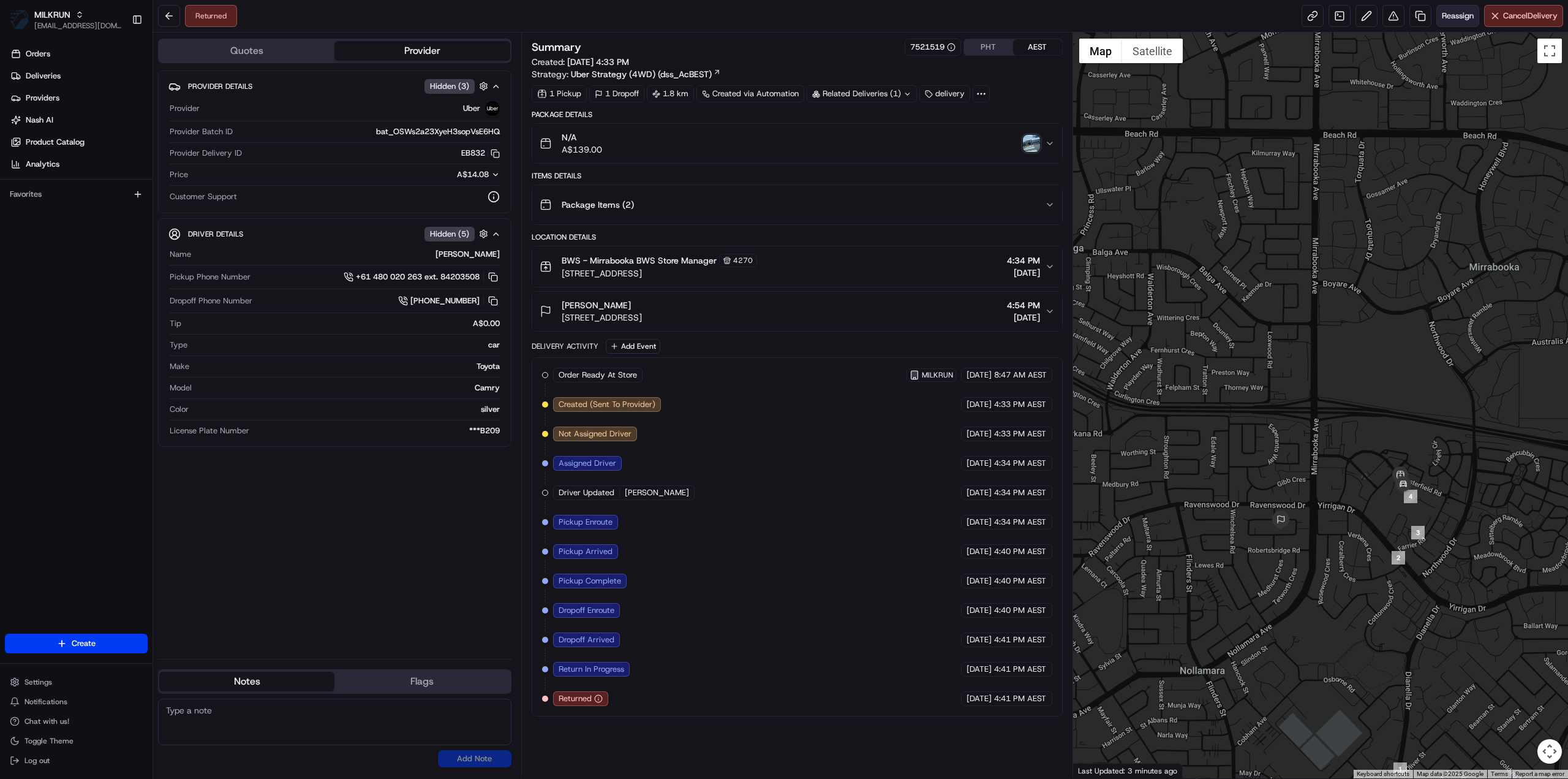
click at [1462, 20] on span "Reassign" at bounding box center [1457, 15] width 32 height 11
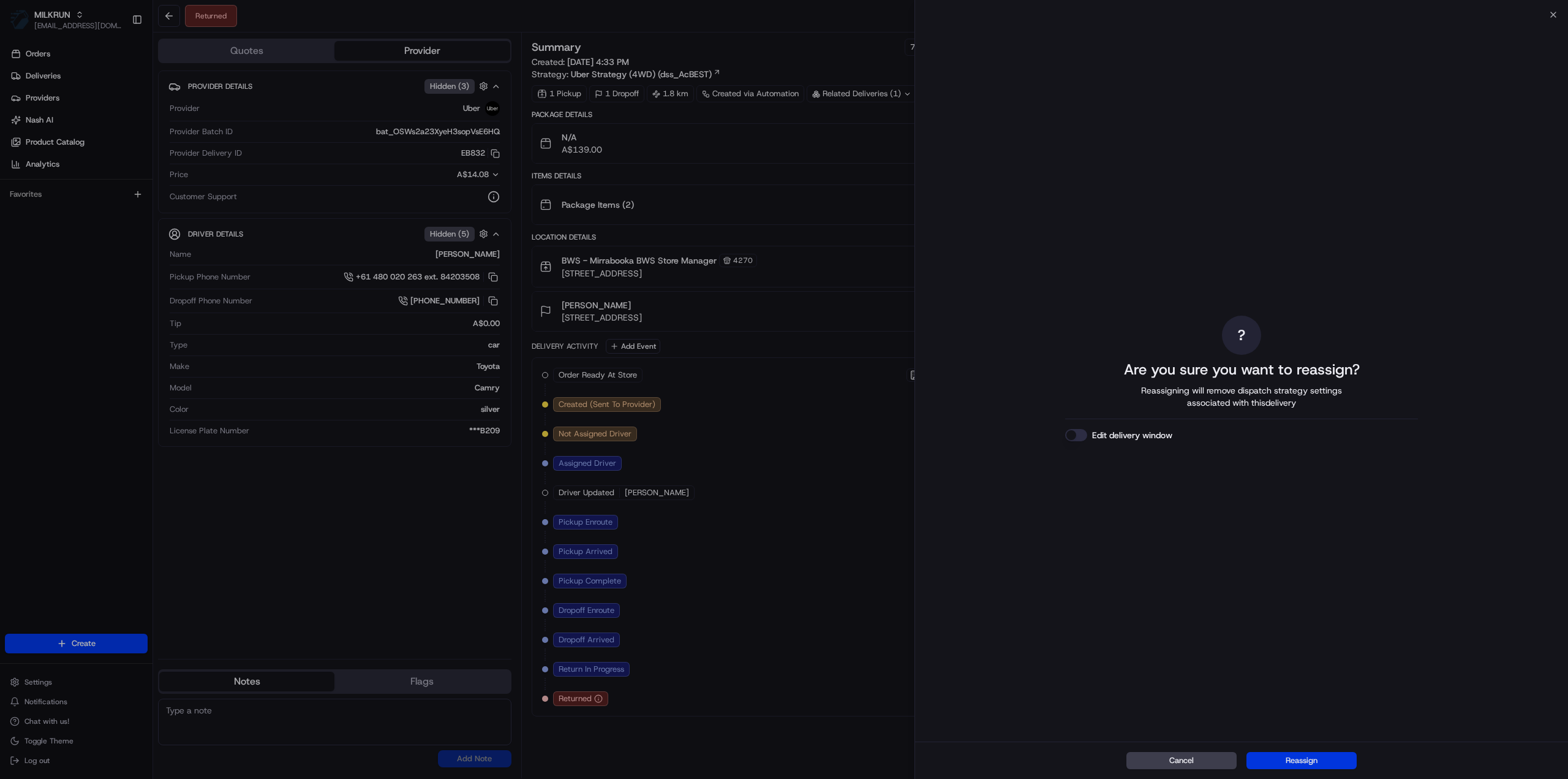
click at [1320, 761] on button "Reassign" at bounding box center [1301, 760] width 110 height 17
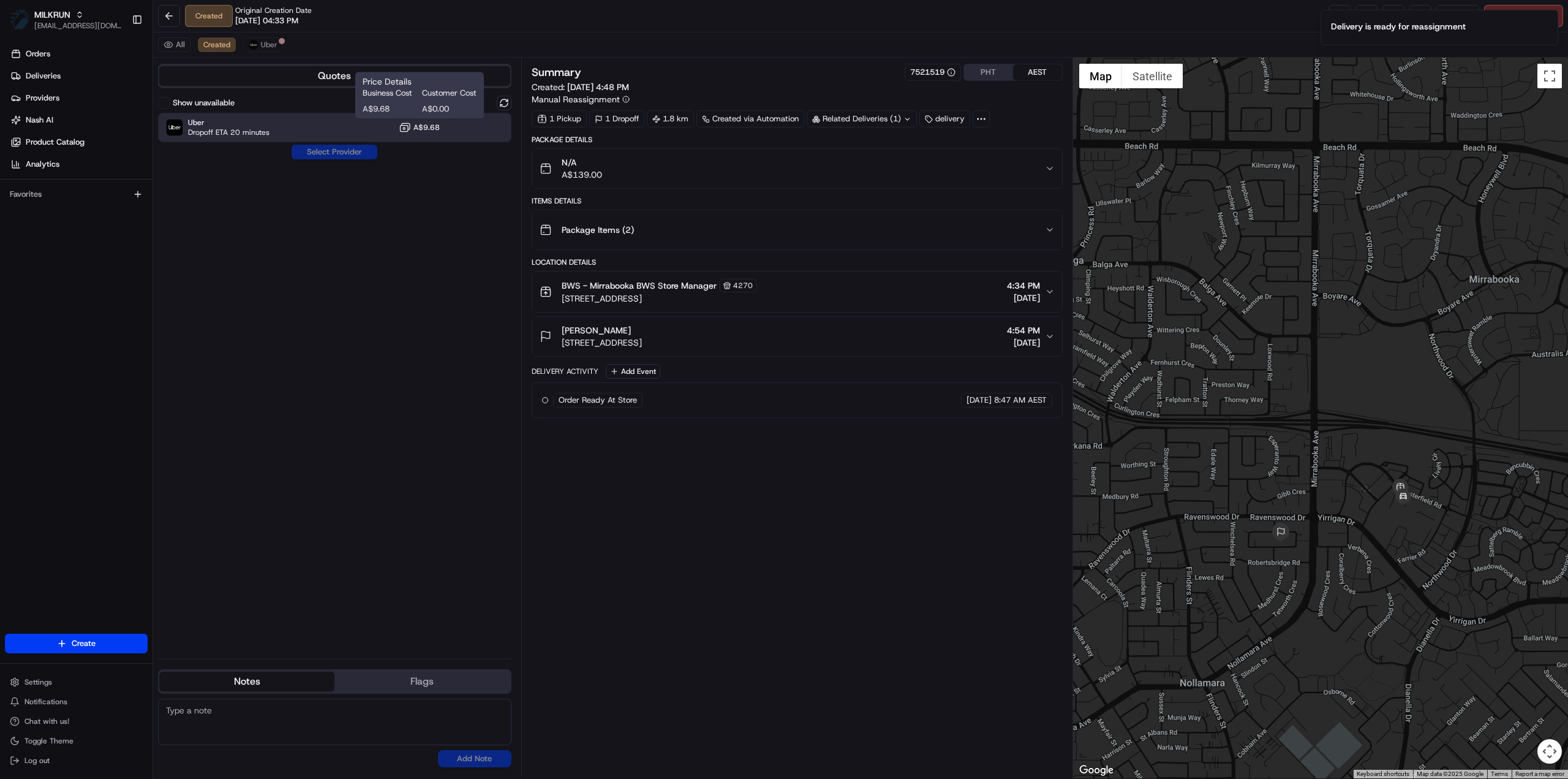
click at [419, 125] on span "A$9.68" at bounding box center [426, 128] width 26 height 10
click at [348, 150] on button "Assign Provider" at bounding box center [333, 152] width 87 height 15
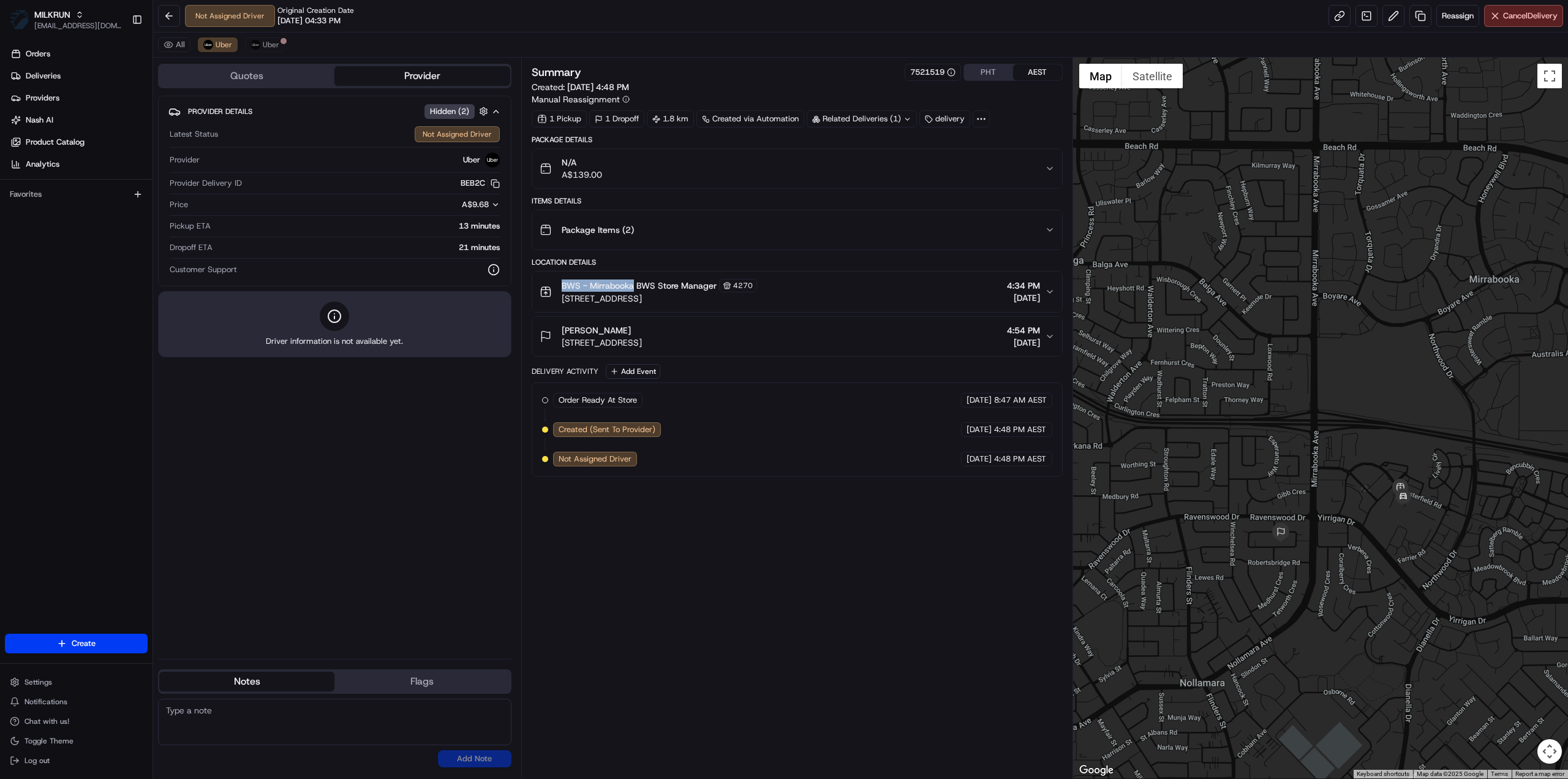
drag, startPoint x: 634, startPoint y: 282, endPoint x: 562, endPoint y: 282, distance: 72.0
click at [562, 282] on span "BWS - Mirrabooka BWS Store Manager" at bounding box center [639, 285] width 155 height 12
copy span "BWS - Mirrabooka"
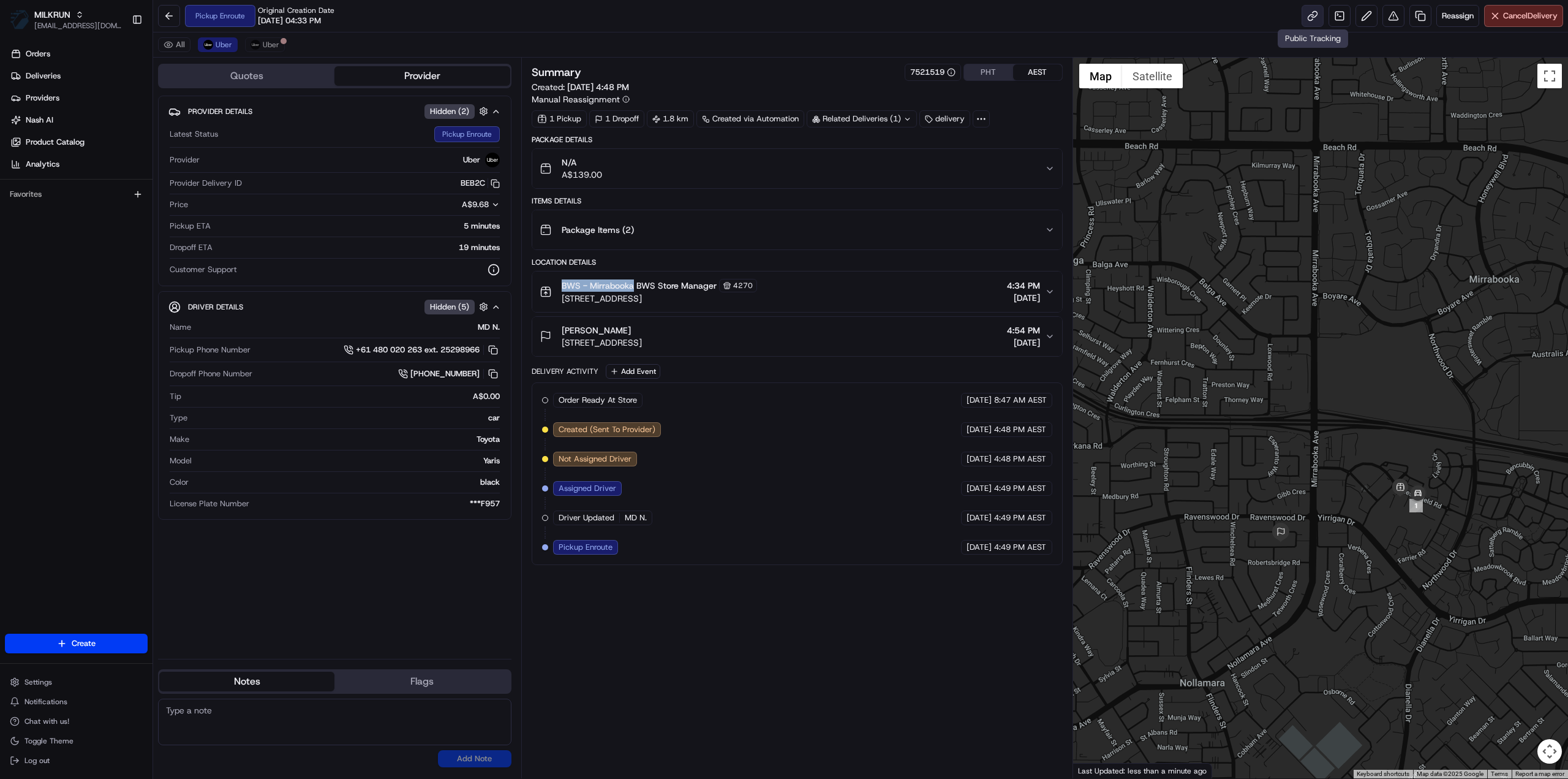
click at [1316, 18] on link at bounding box center [1312, 15] width 22 height 22
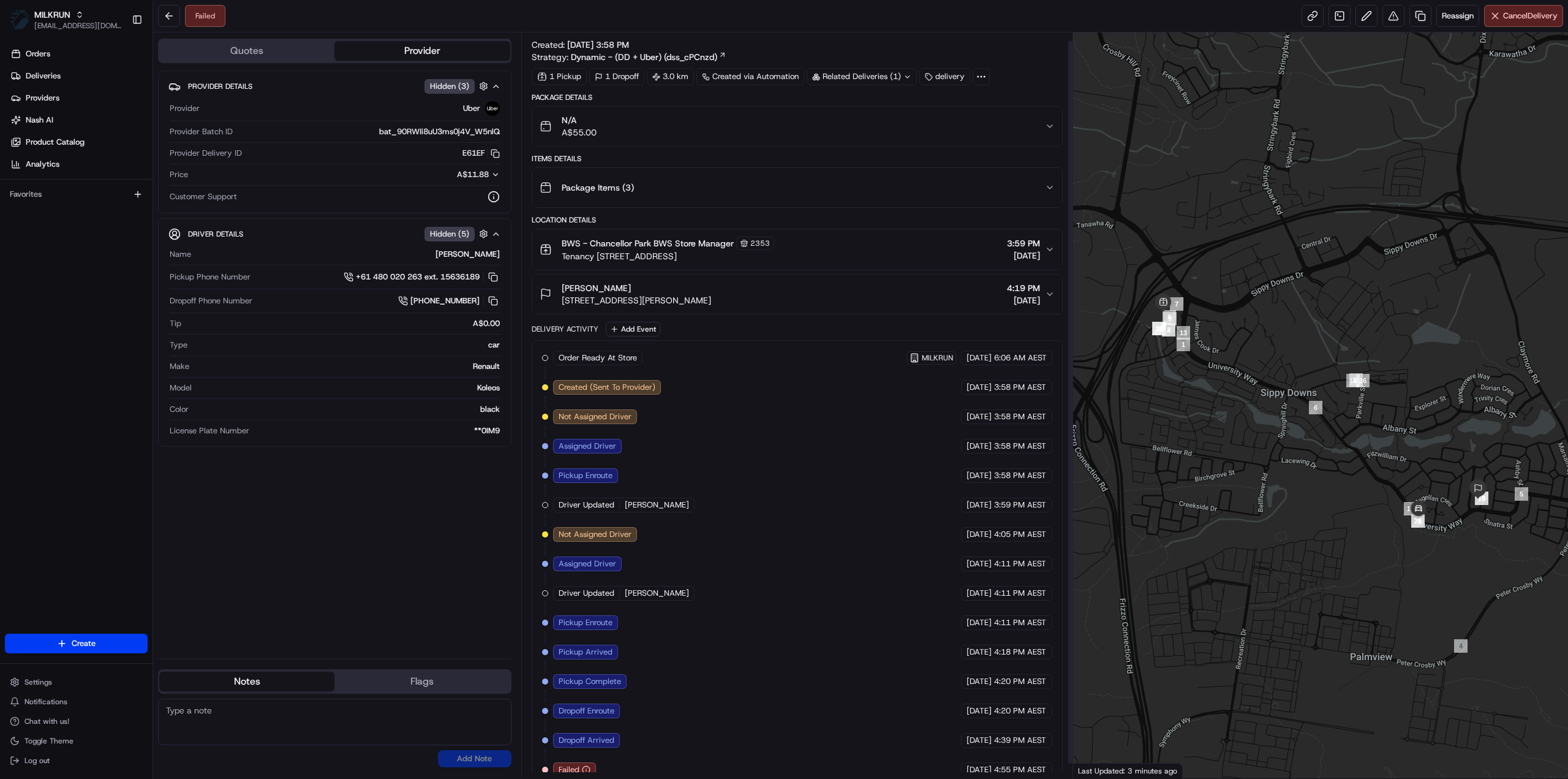
scroll to position [23, 0]
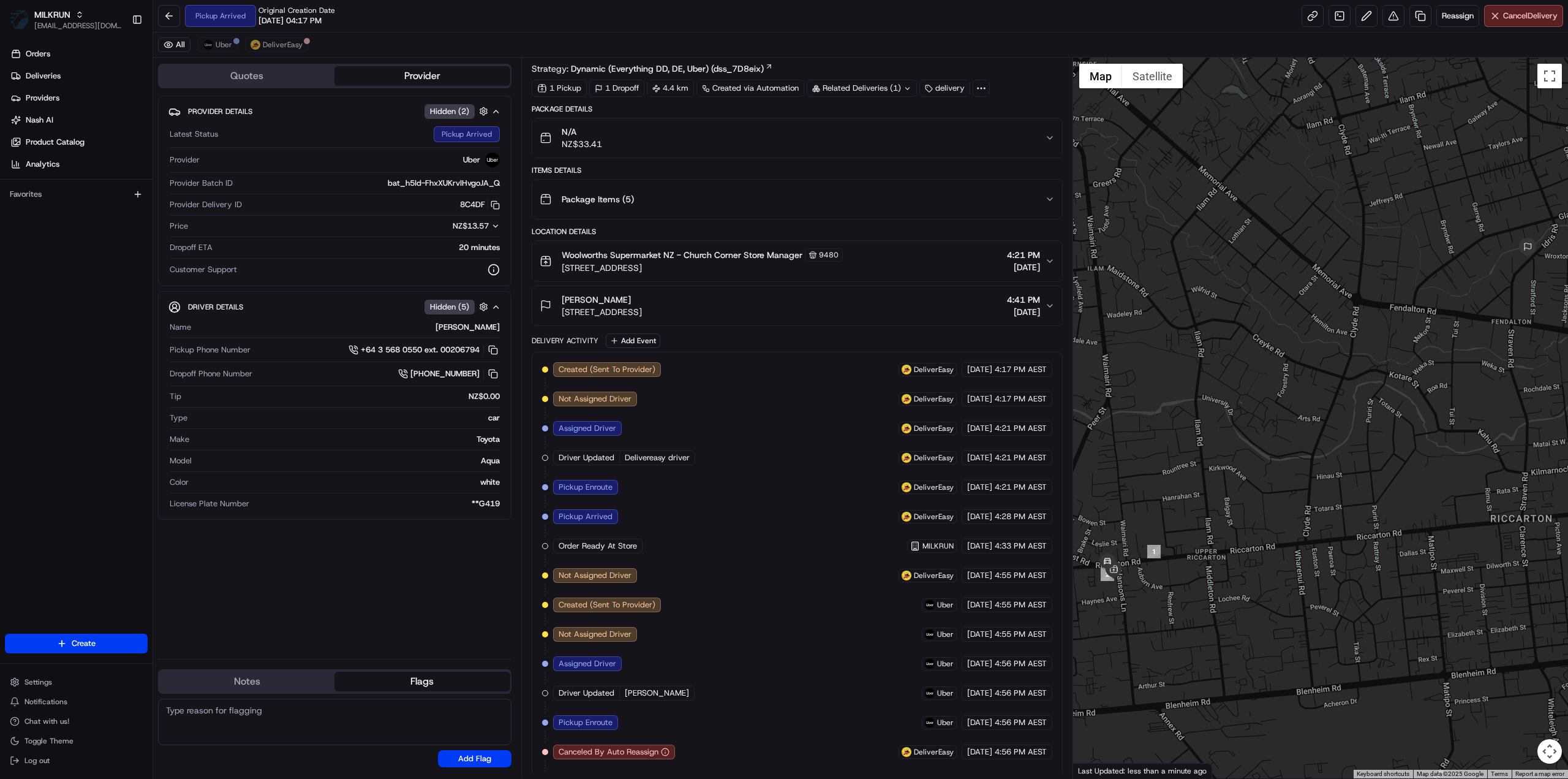
scroll to position [47, 0]
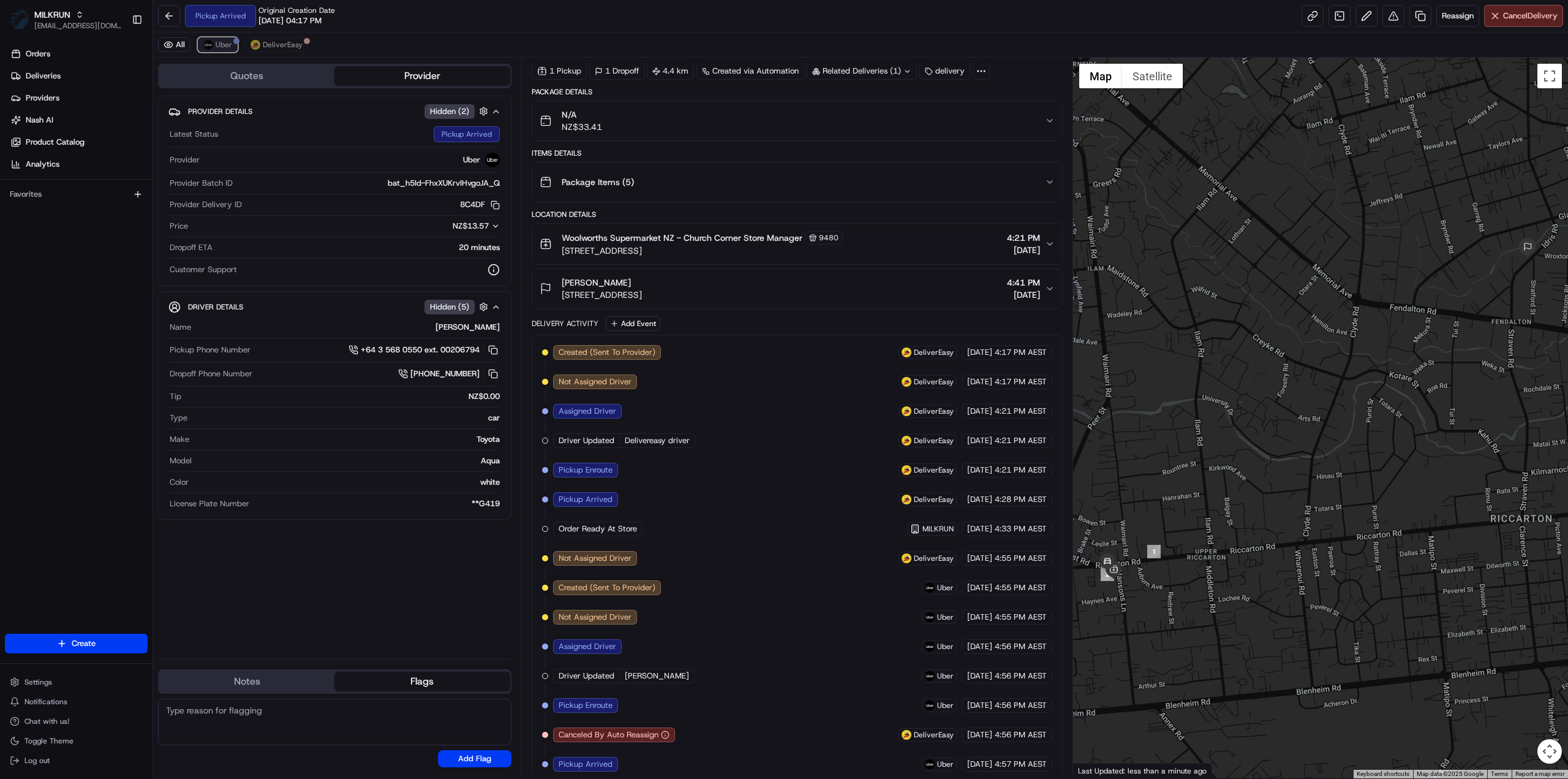
click at [218, 48] on span "Uber" at bounding box center [224, 45] width 16 height 10
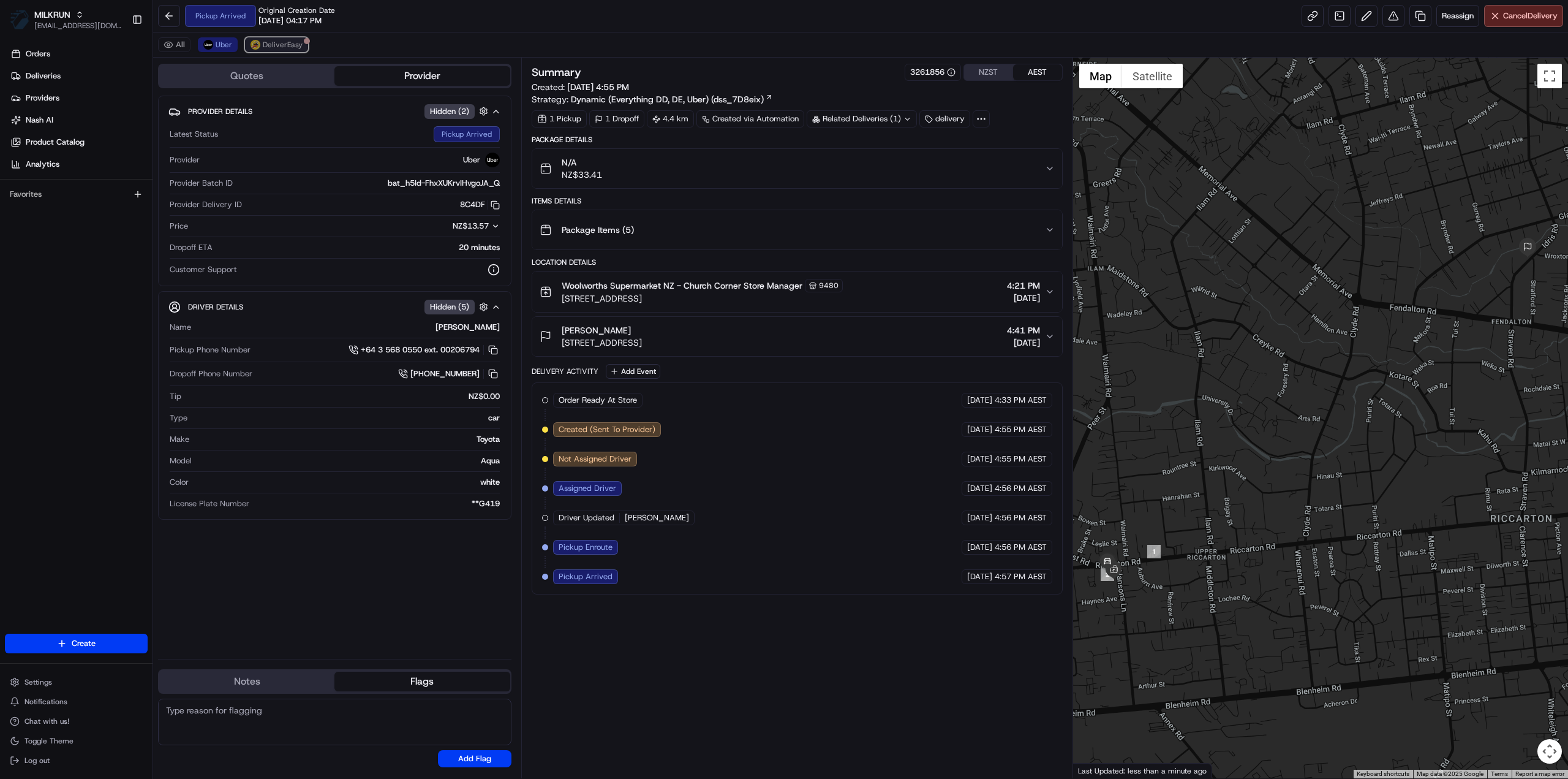
click at [299, 49] on button "DeliverEasy" at bounding box center [276, 45] width 63 height 15
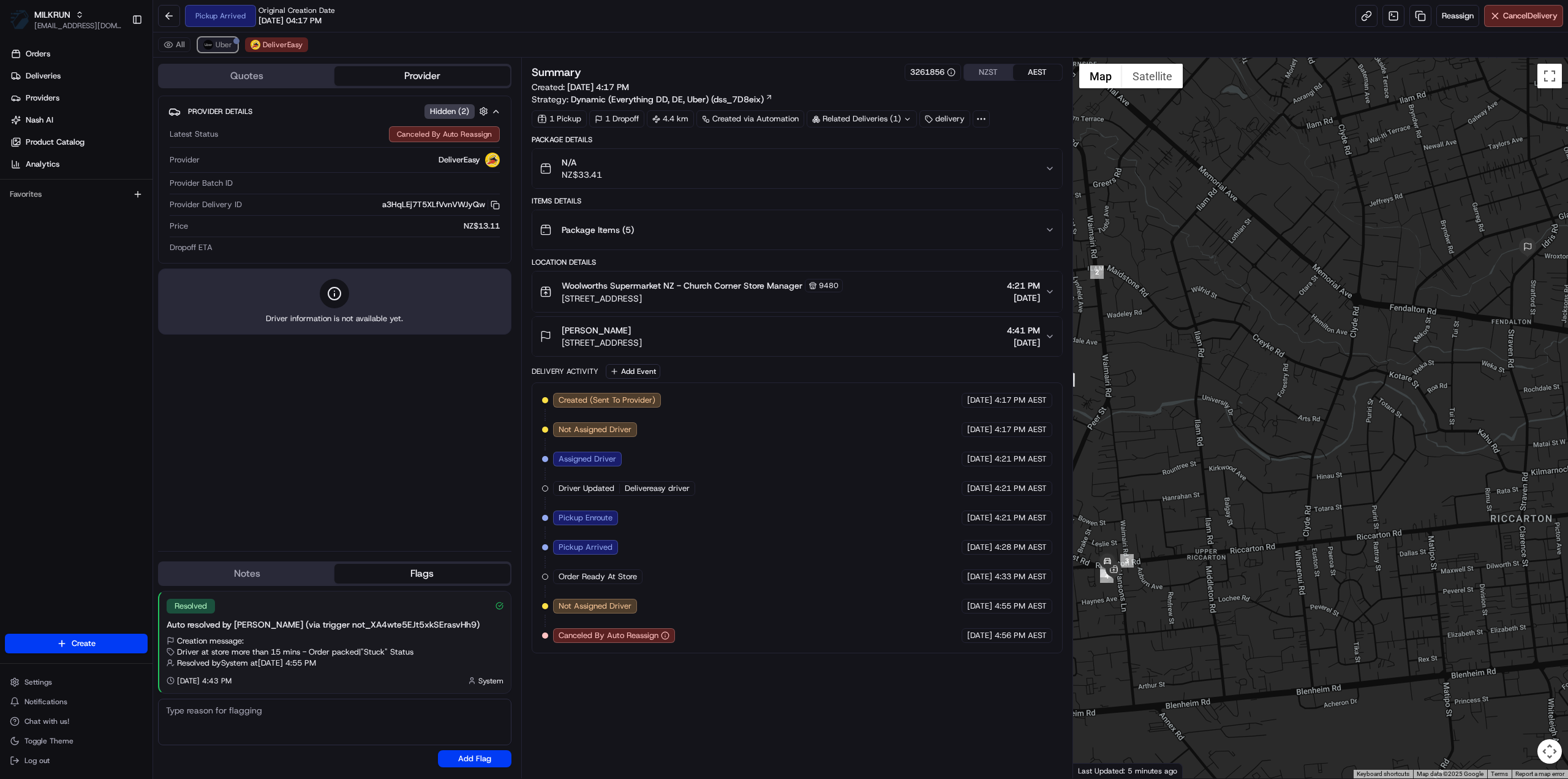
click at [219, 45] on span "Uber" at bounding box center [224, 45] width 16 height 10
